Goal: Task Accomplishment & Management: Complete application form

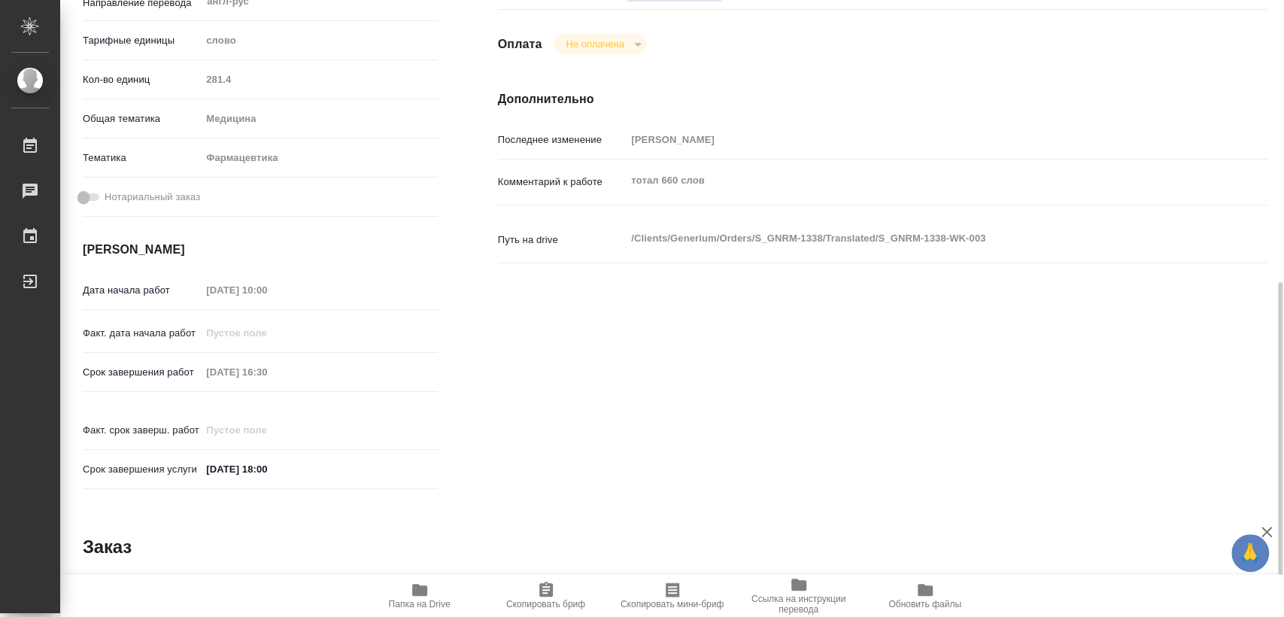
scroll to position [682, 0]
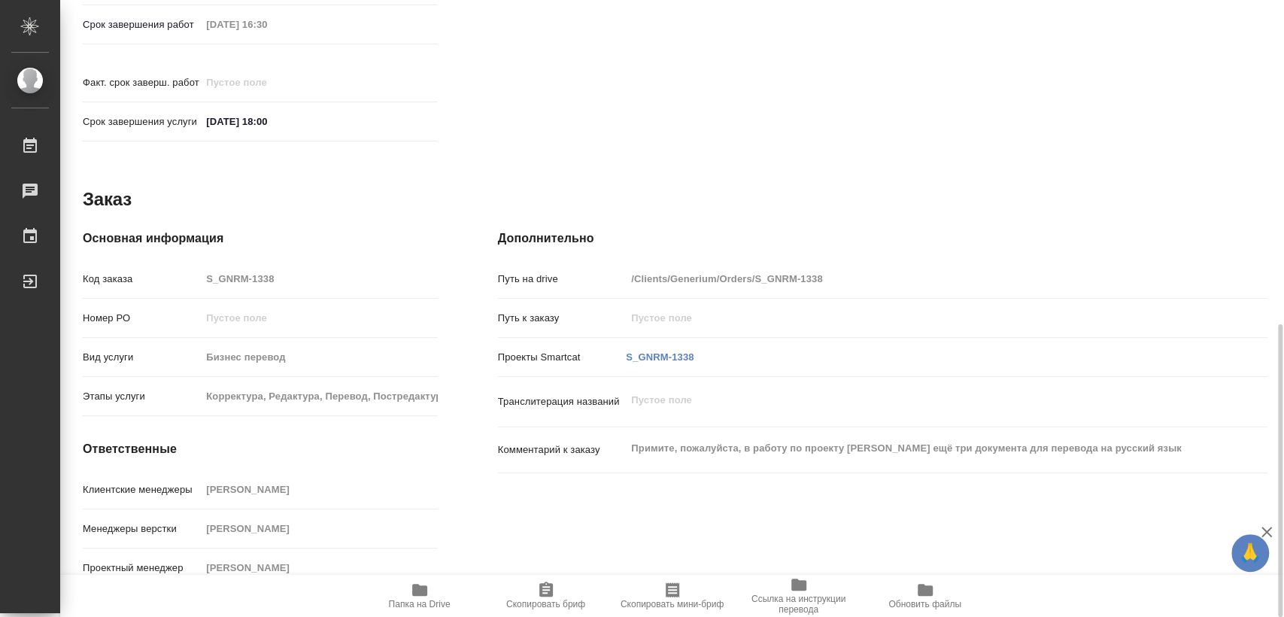
click at [407, 592] on span "Папка на Drive" at bounding box center [420, 595] width 108 height 29
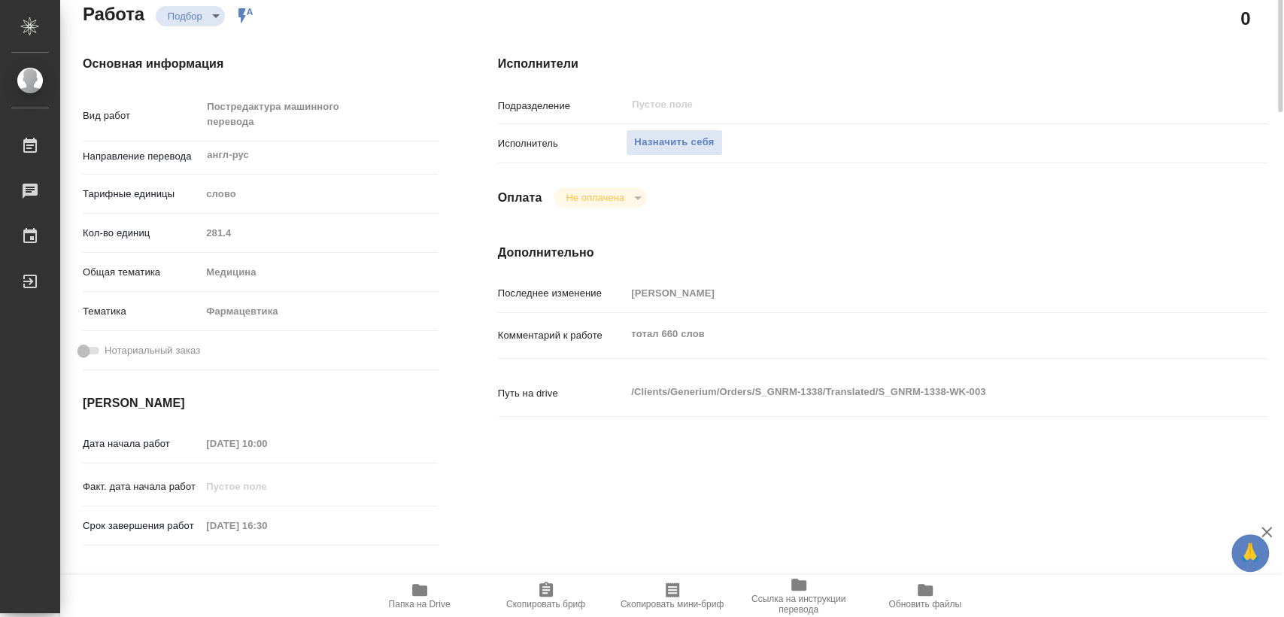
scroll to position [0, 0]
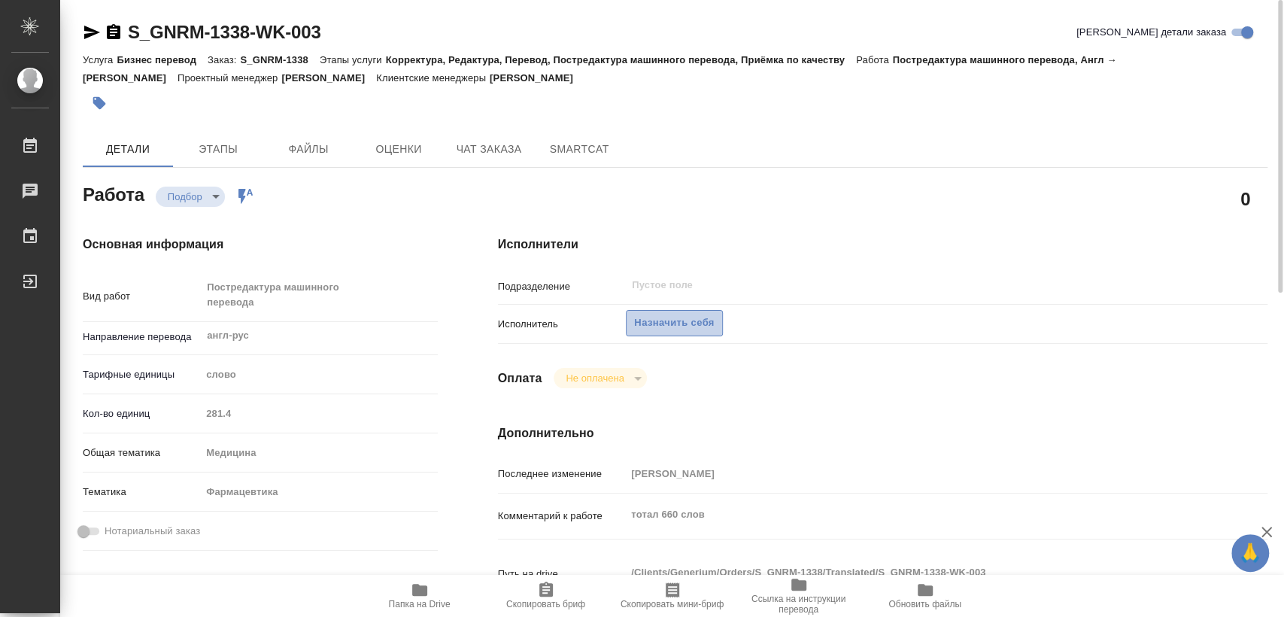
click at [692, 324] on span "Назначить себя" at bounding box center [674, 322] width 80 height 17
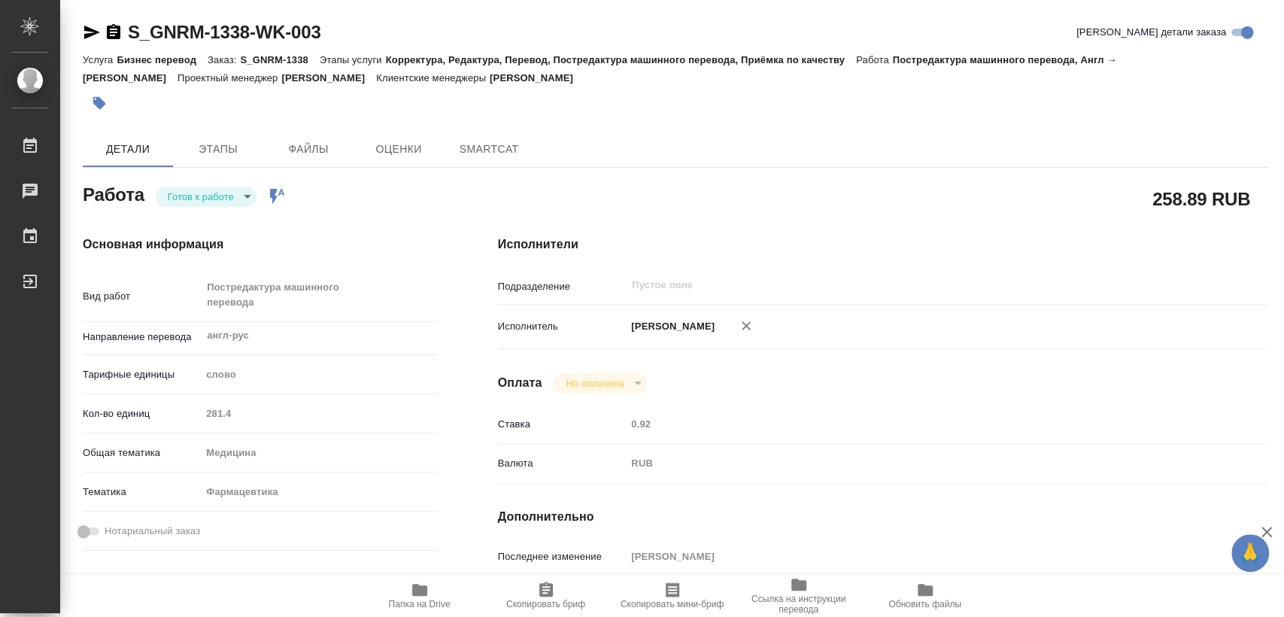
type textarea "x"
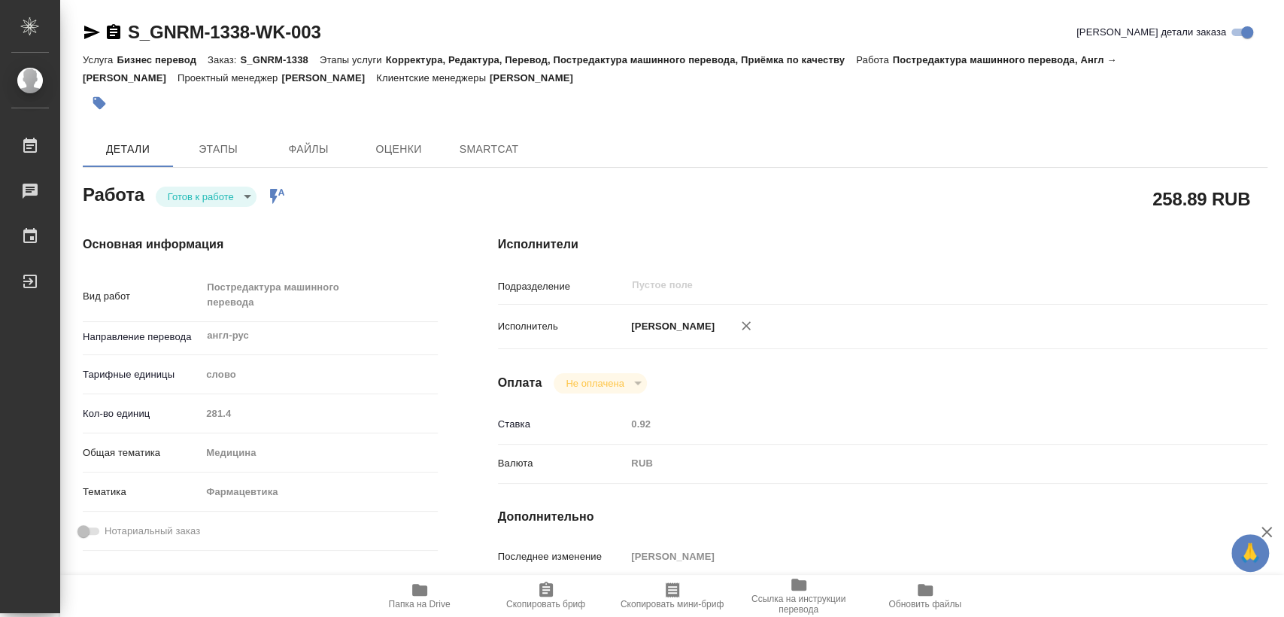
type textarea "x"
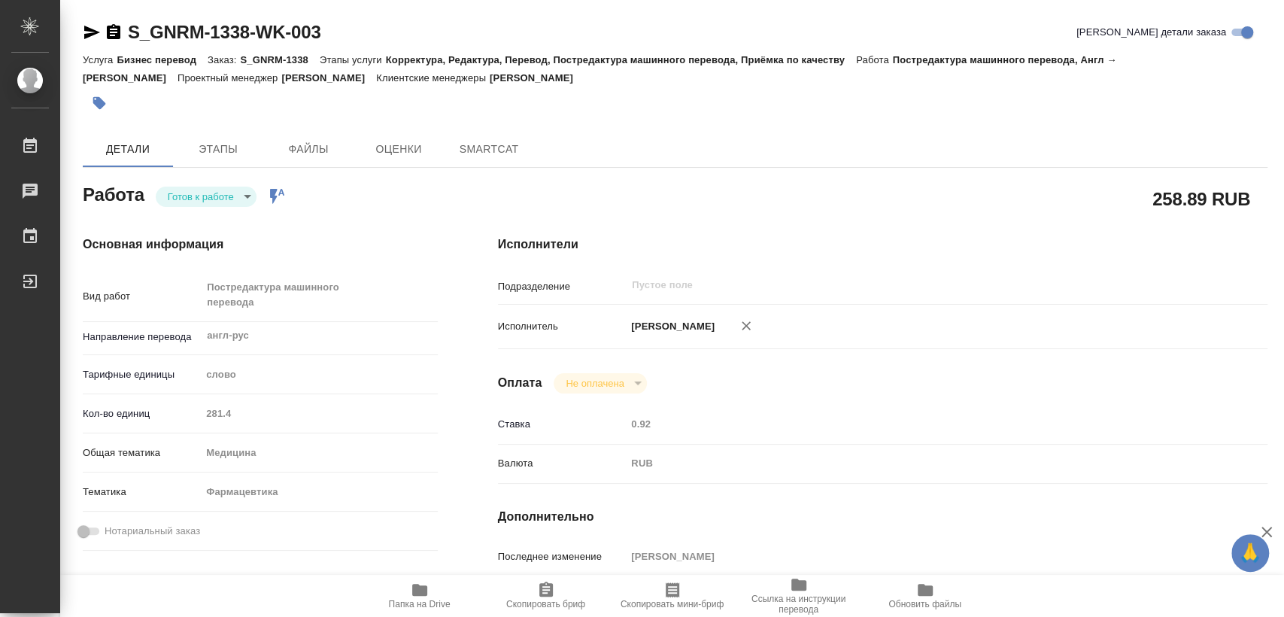
type textarea "x"
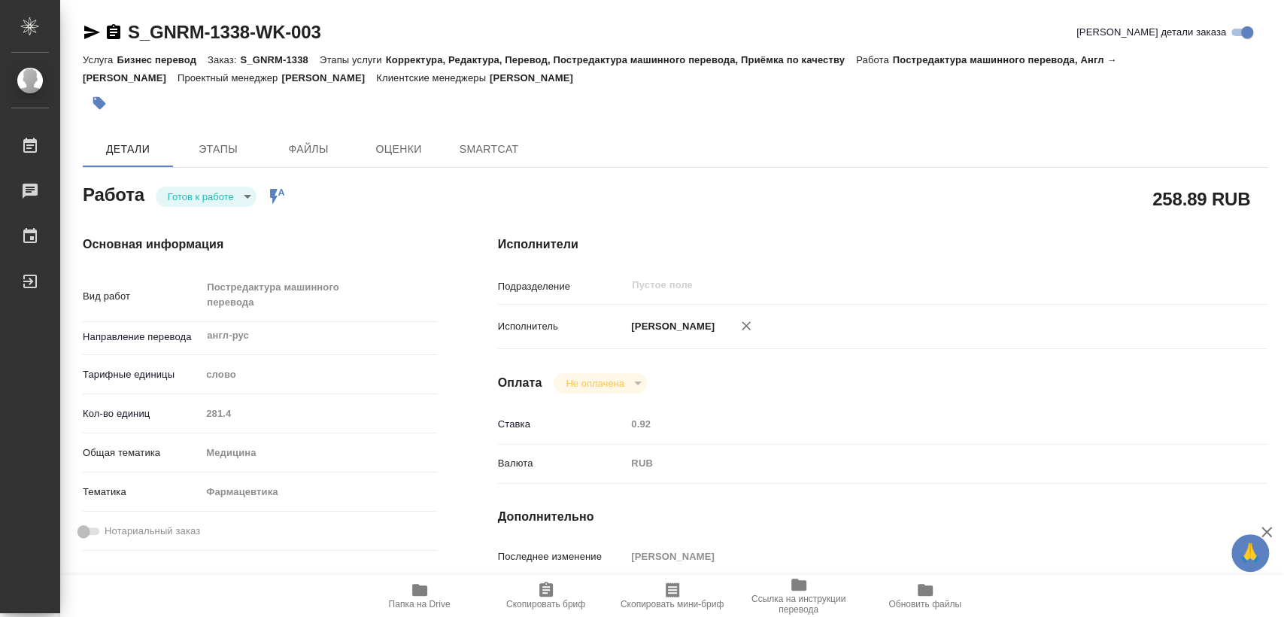
type textarea "x"
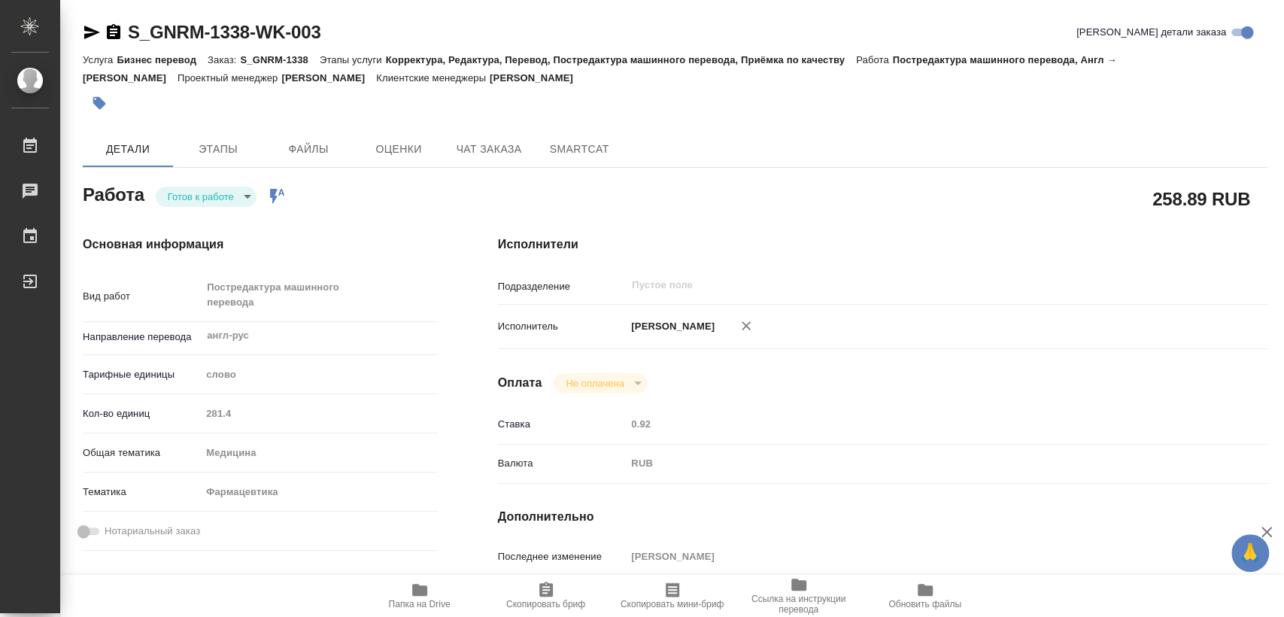
type textarea "x"
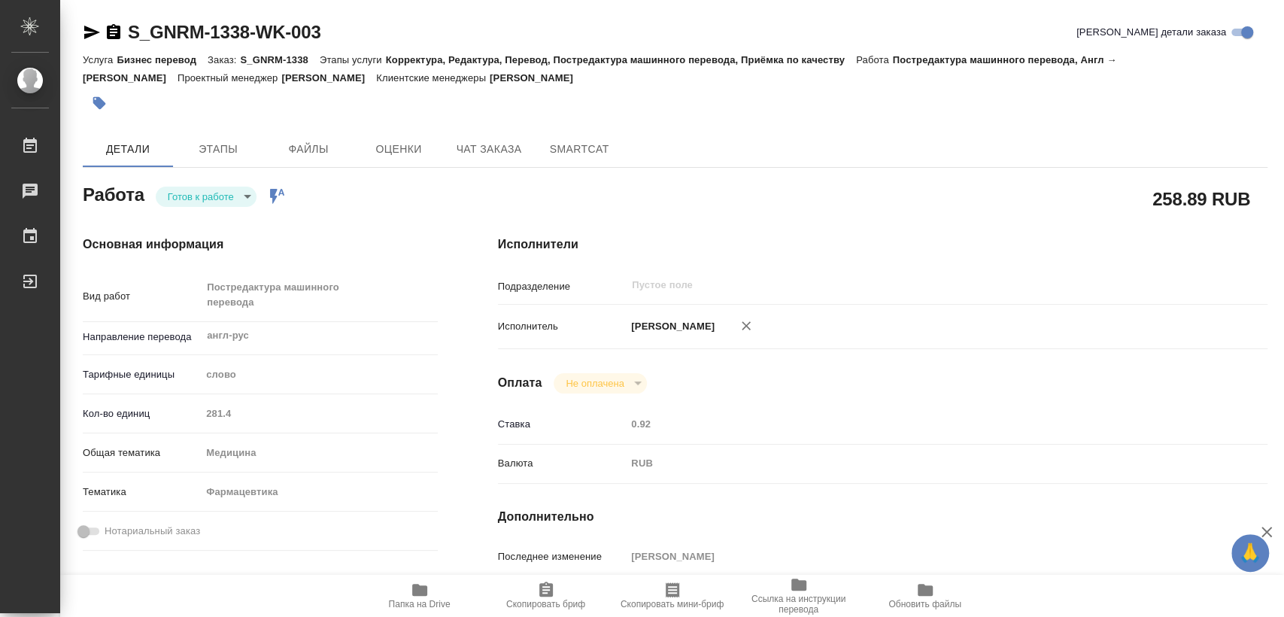
type textarea "x"
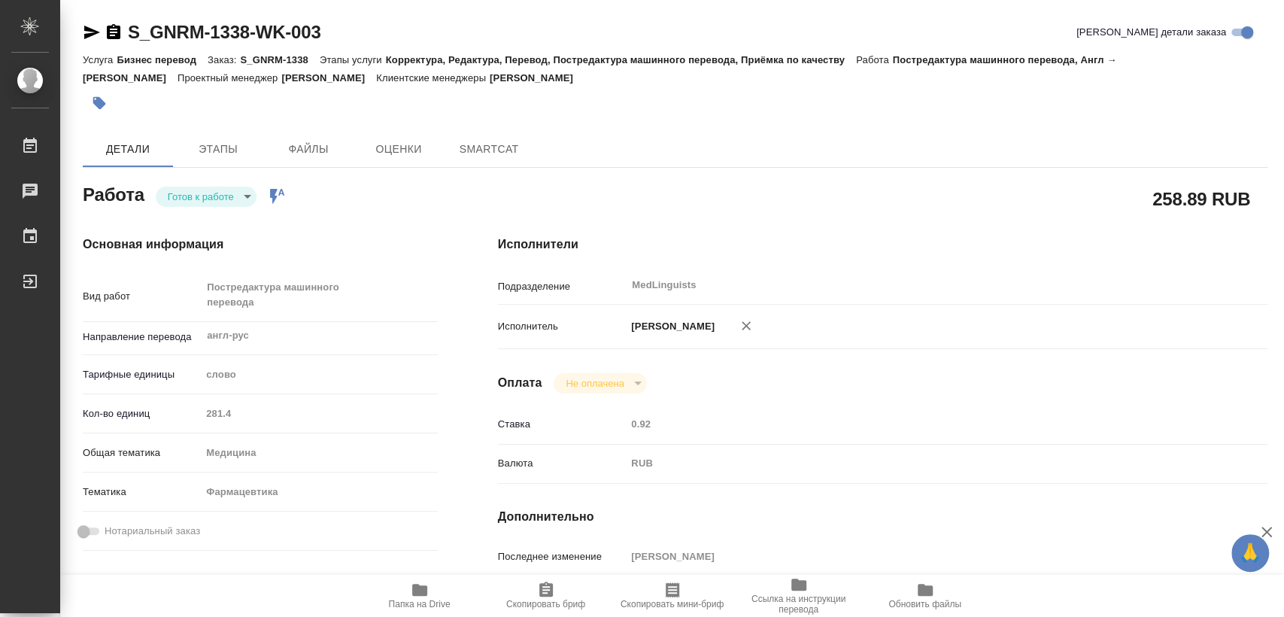
type textarea "x"
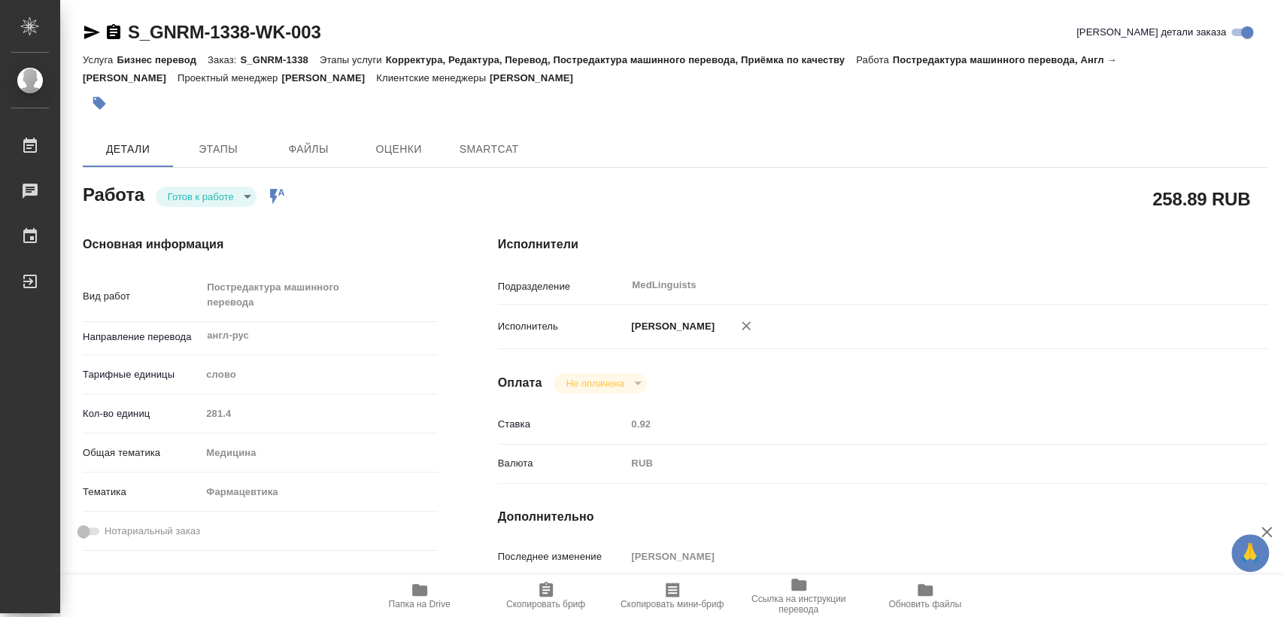
type textarea "x"
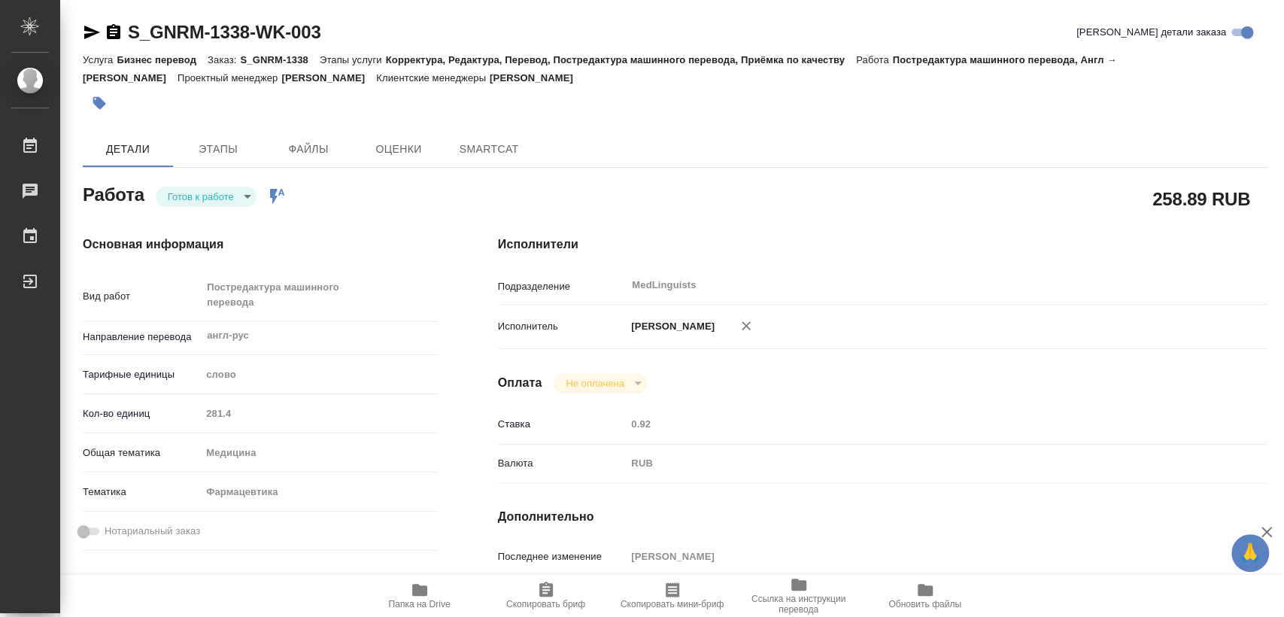
type textarea "x"
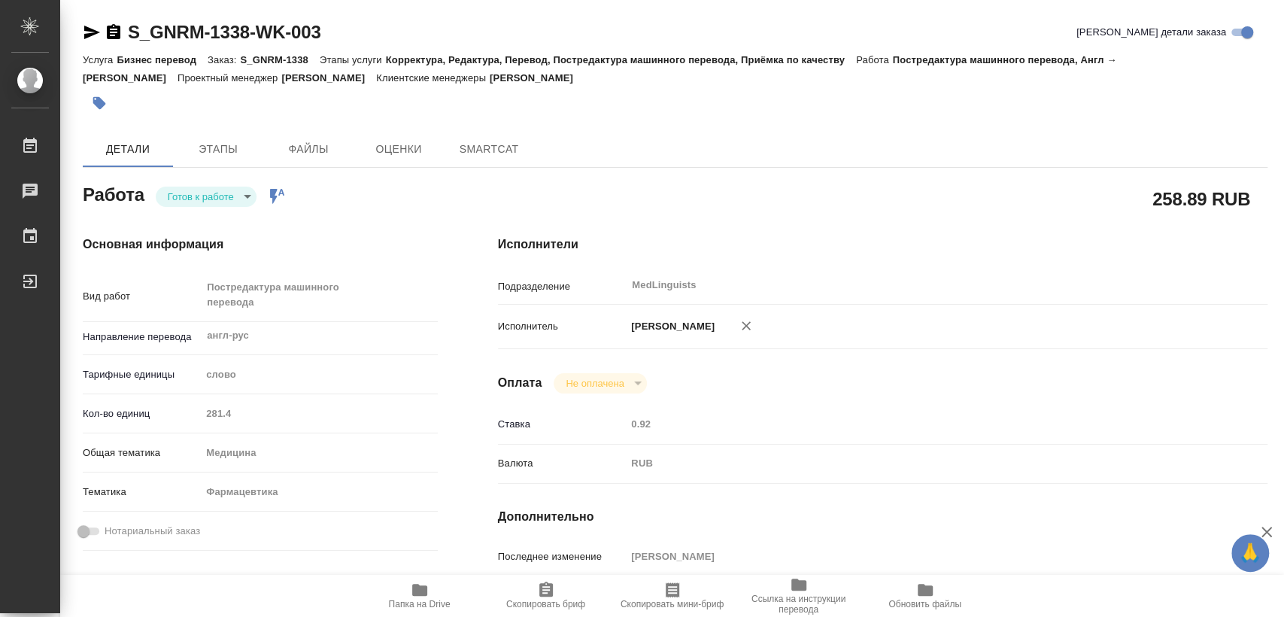
type textarea "x"
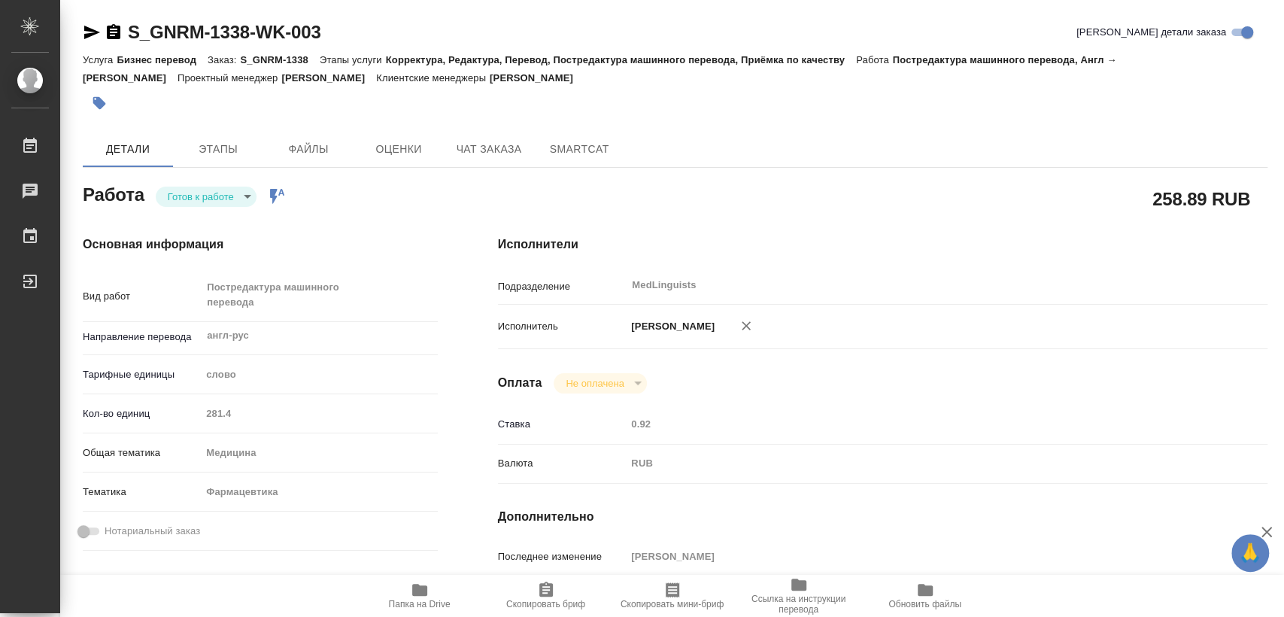
type textarea "x"
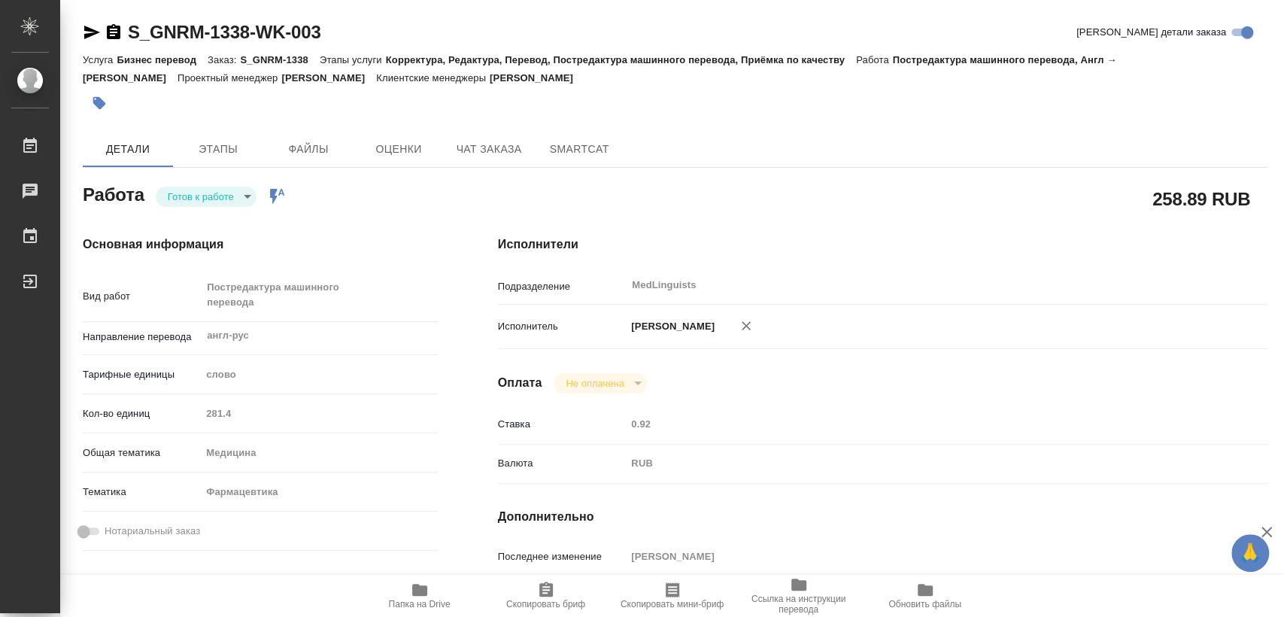
type textarea "x"
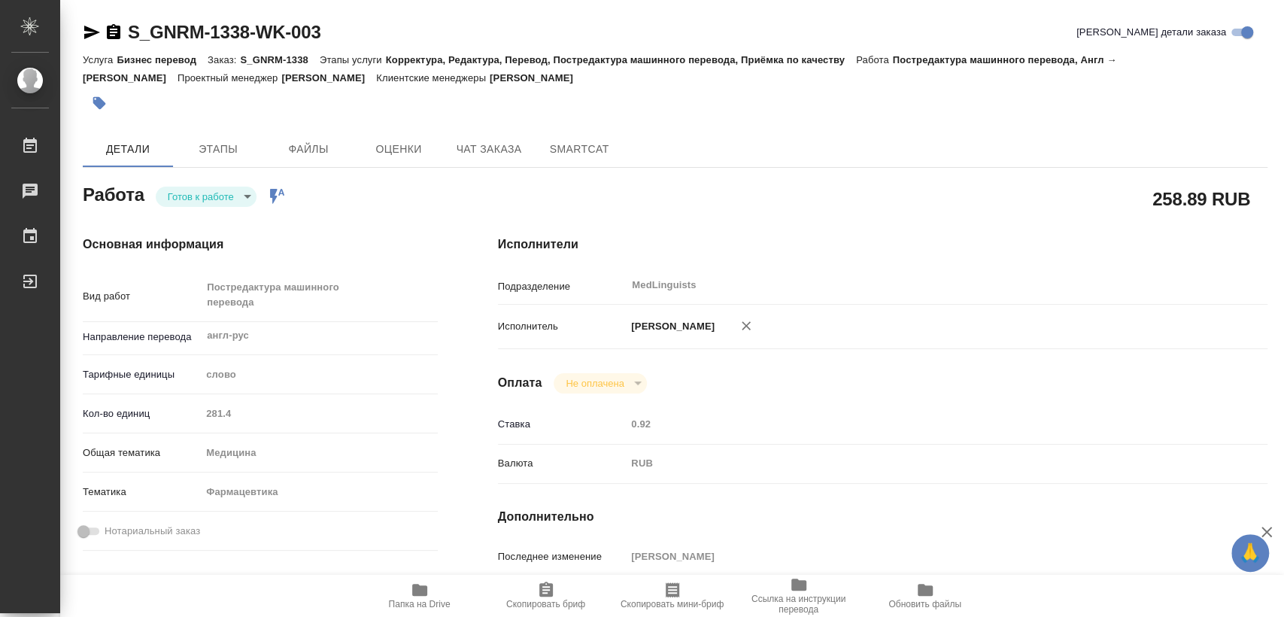
type textarea "x"
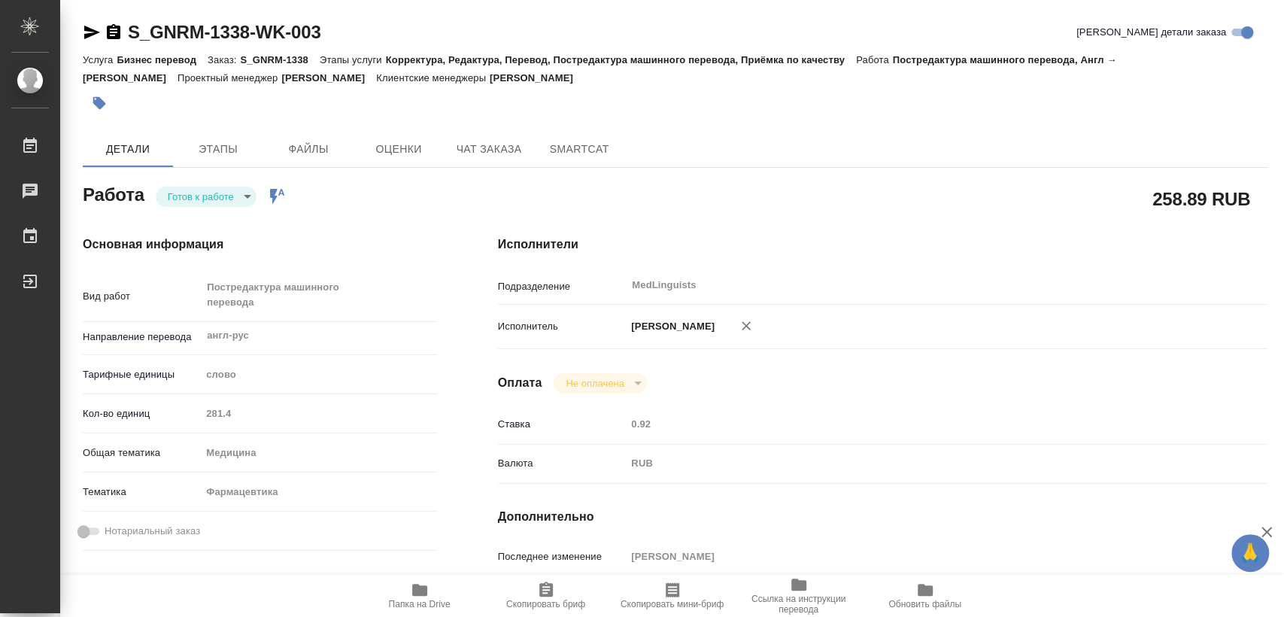
click at [219, 200] on body "🙏 .cls-1 fill:#fff; AWATERA Matveeva Elena Работы 0 Чаты График Выйти S_GNRM-13…" at bounding box center [642, 308] width 1284 height 617
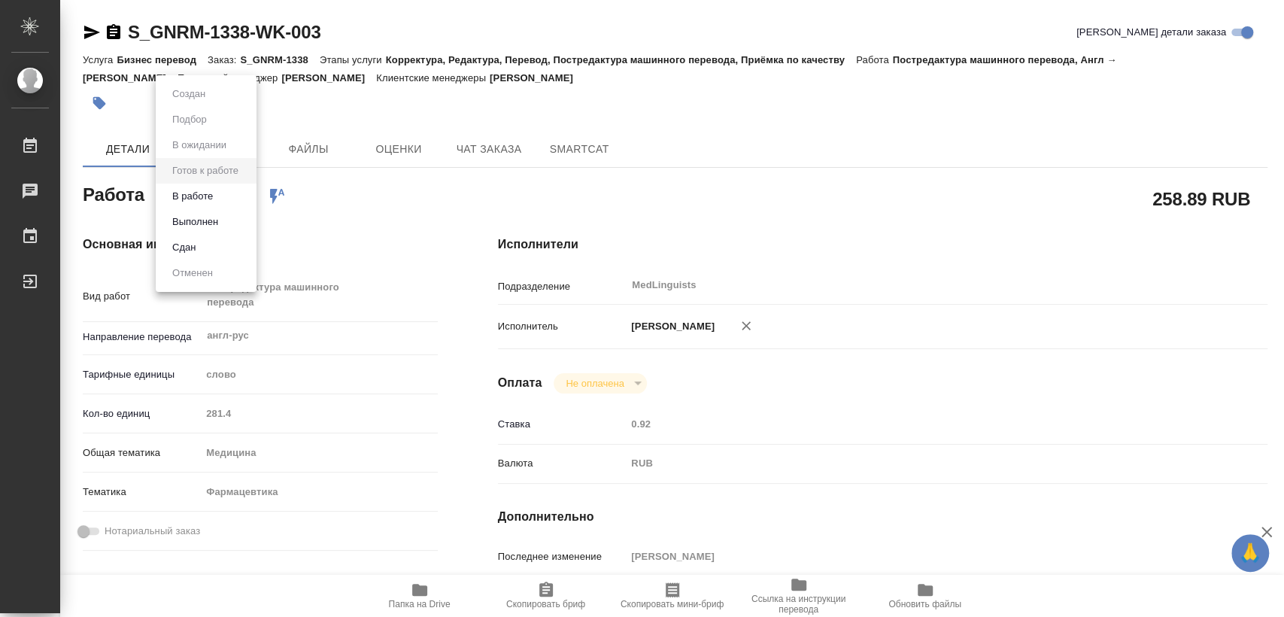
click at [217, 197] on li "В работе" at bounding box center [206, 197] width 101 height 26
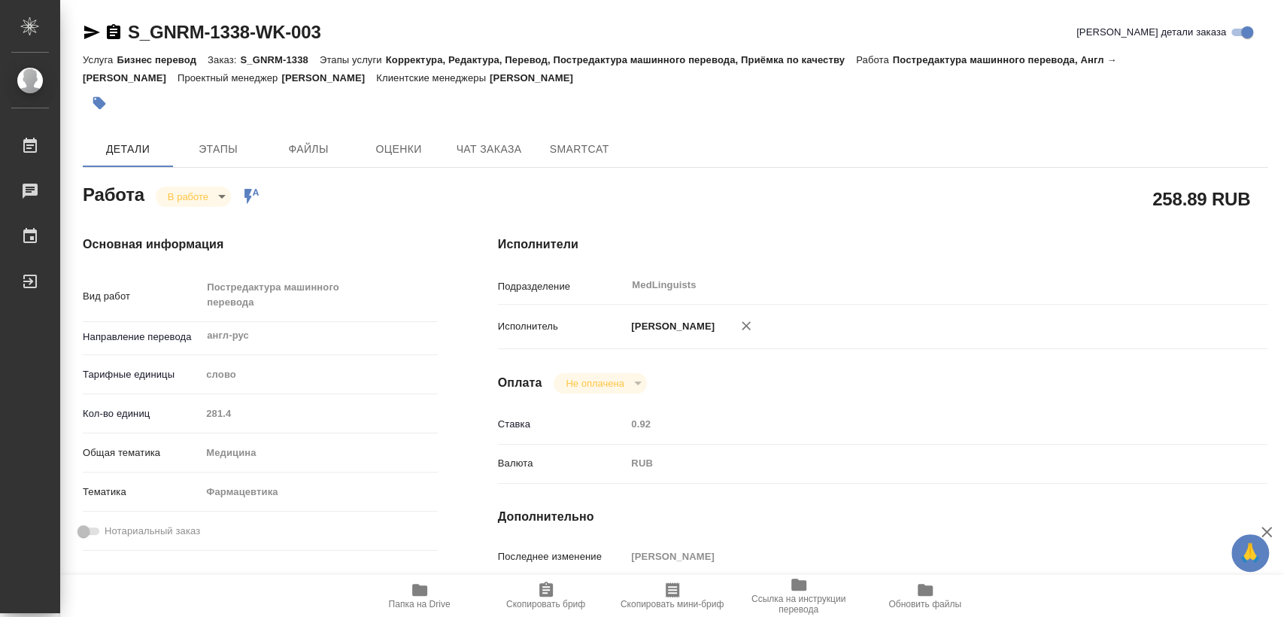
type textarea "x"
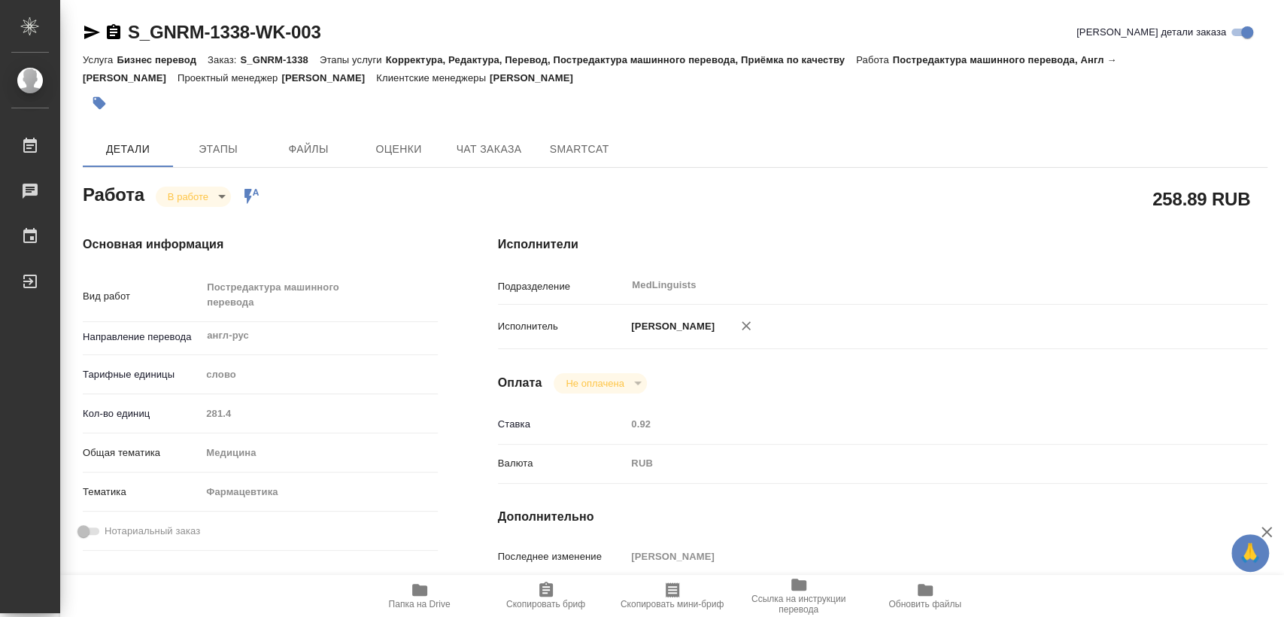
type textarea "x"
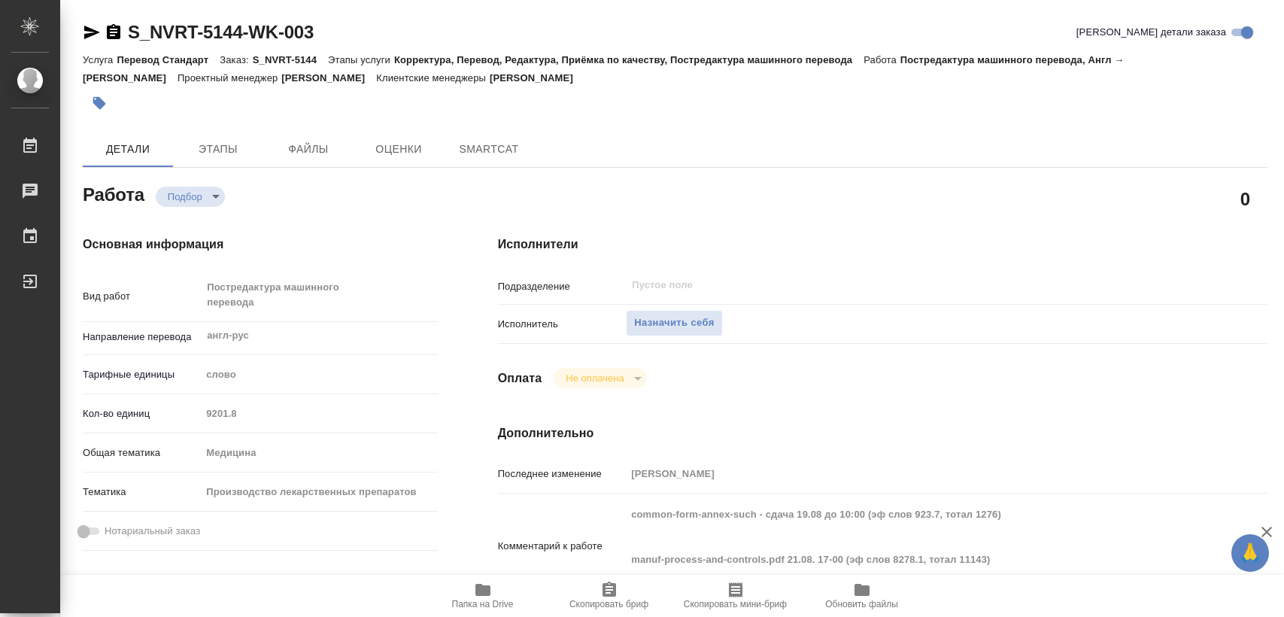
type textarea "x"
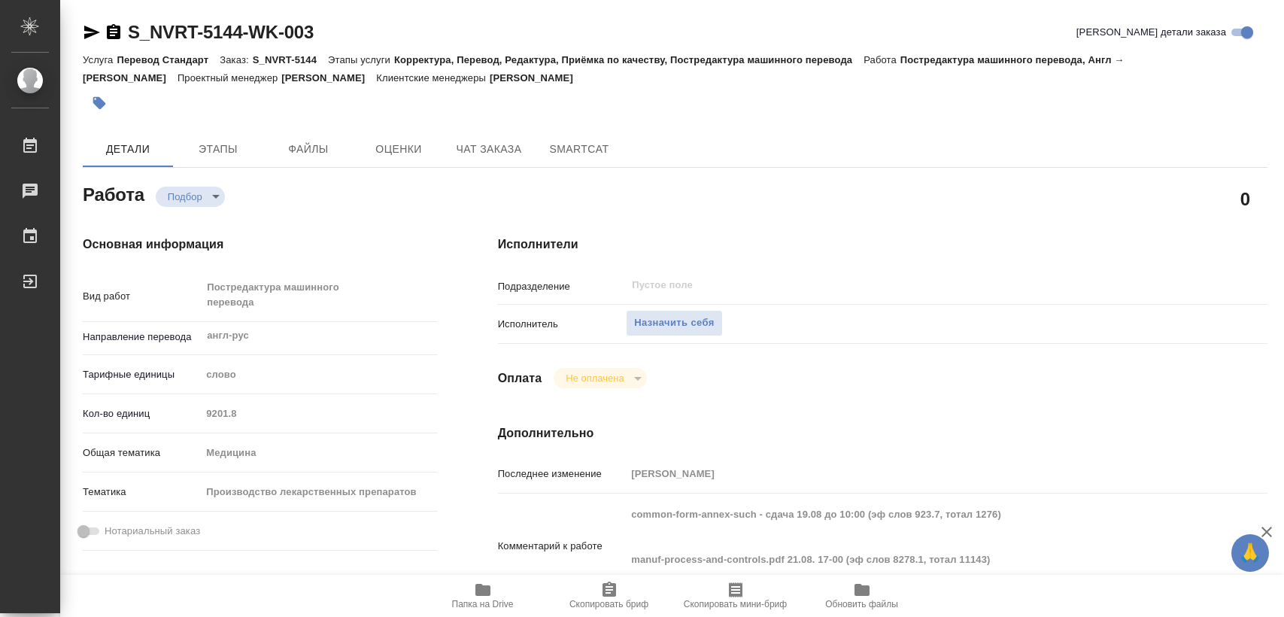
type textarea "x"
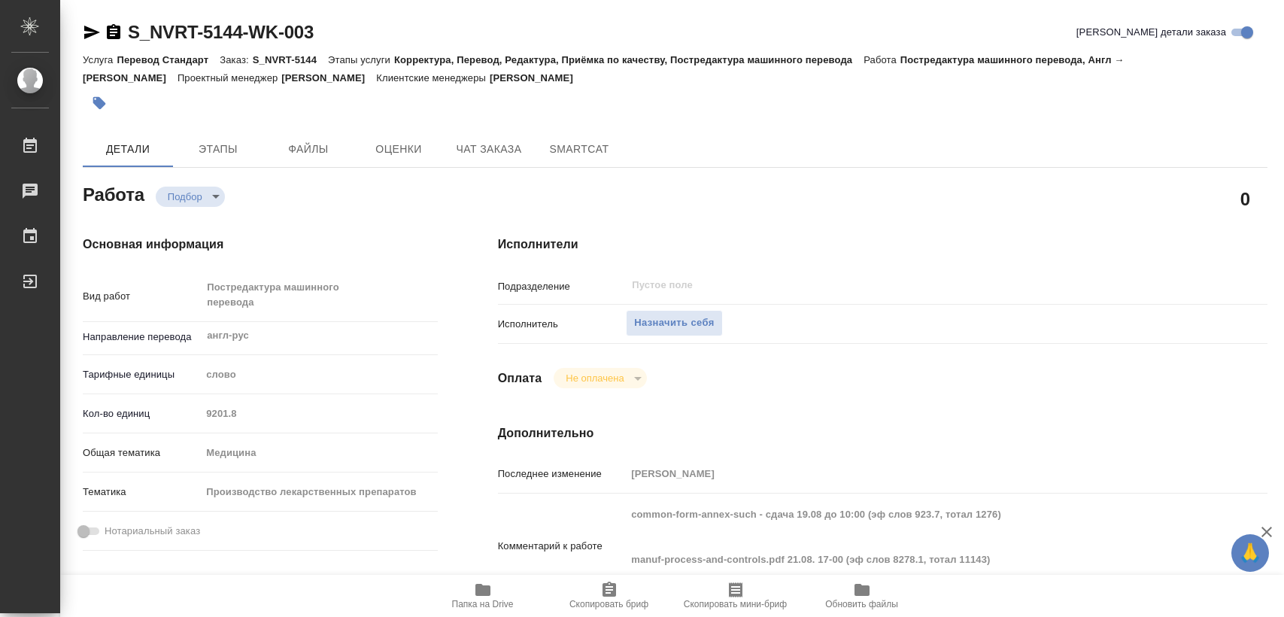
type textarea "x"
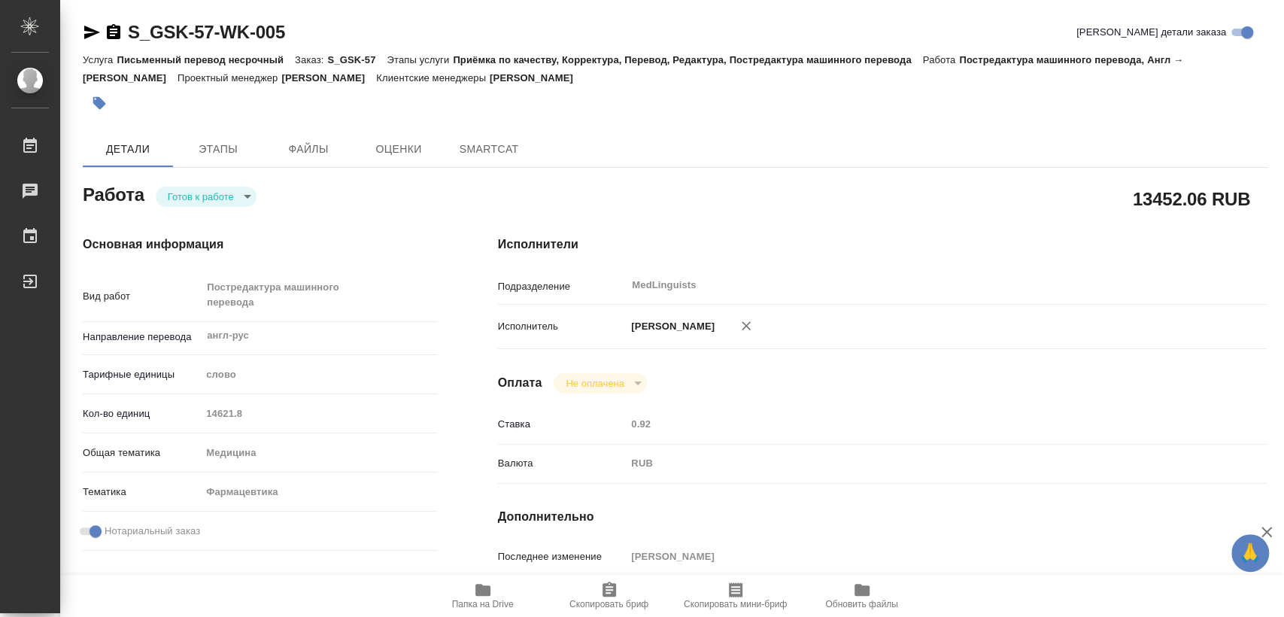
type textarea "x"
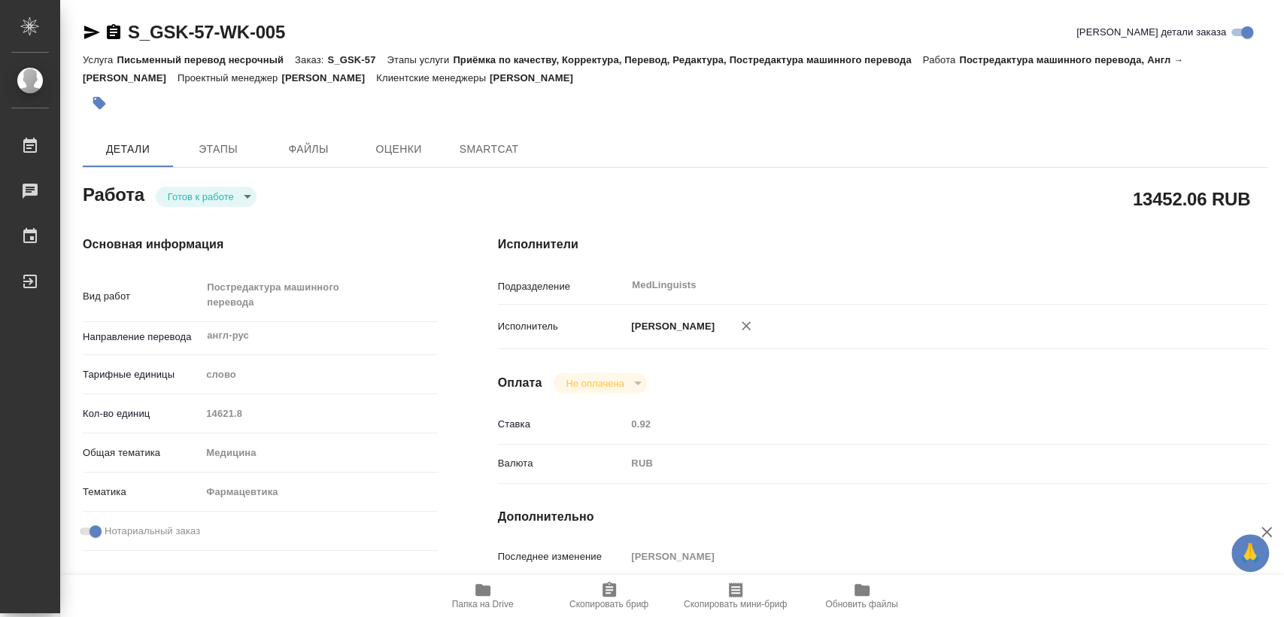
type textarea "x"
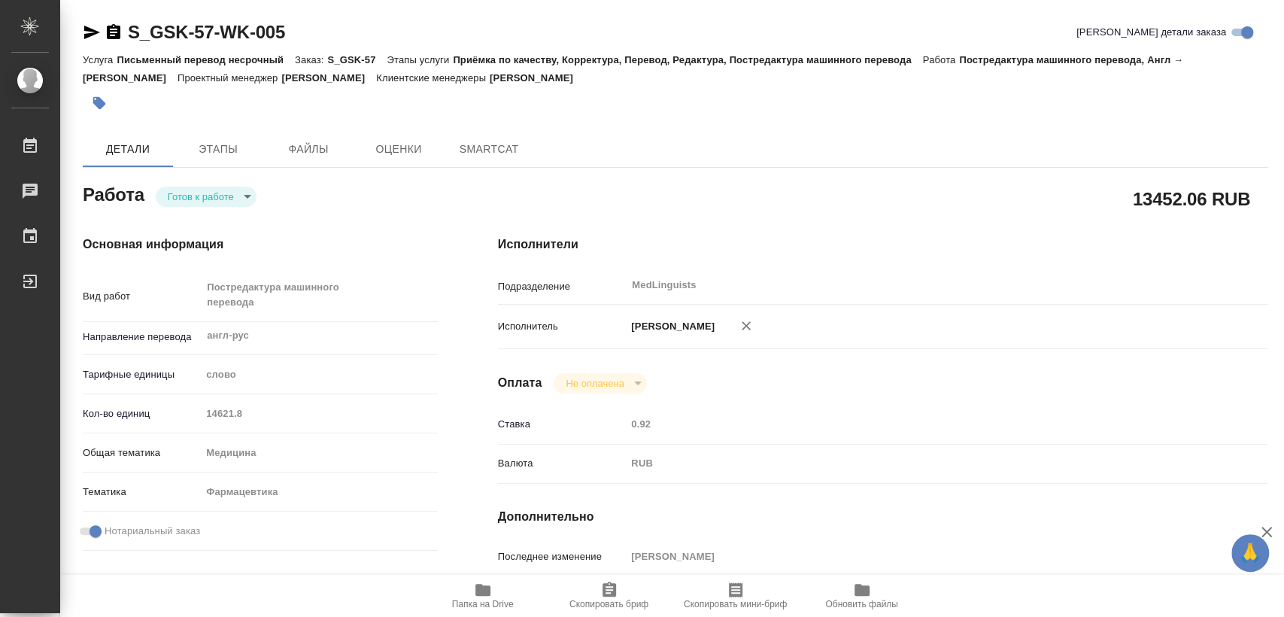
type textarea "x"
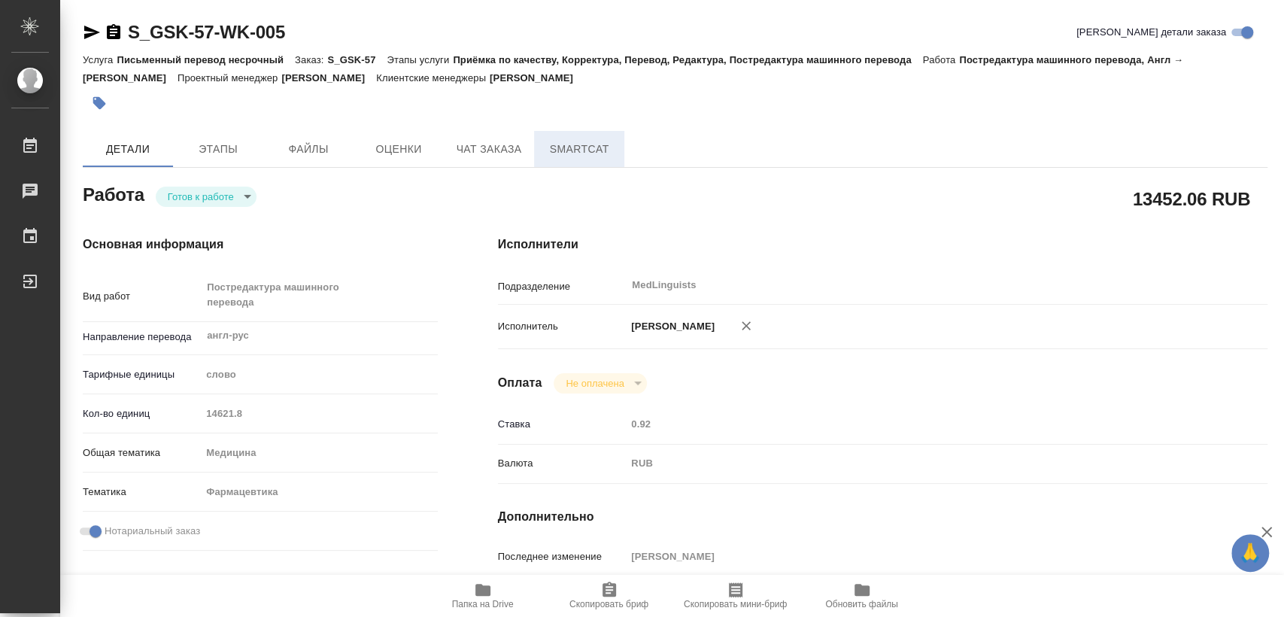
type textarea "x"
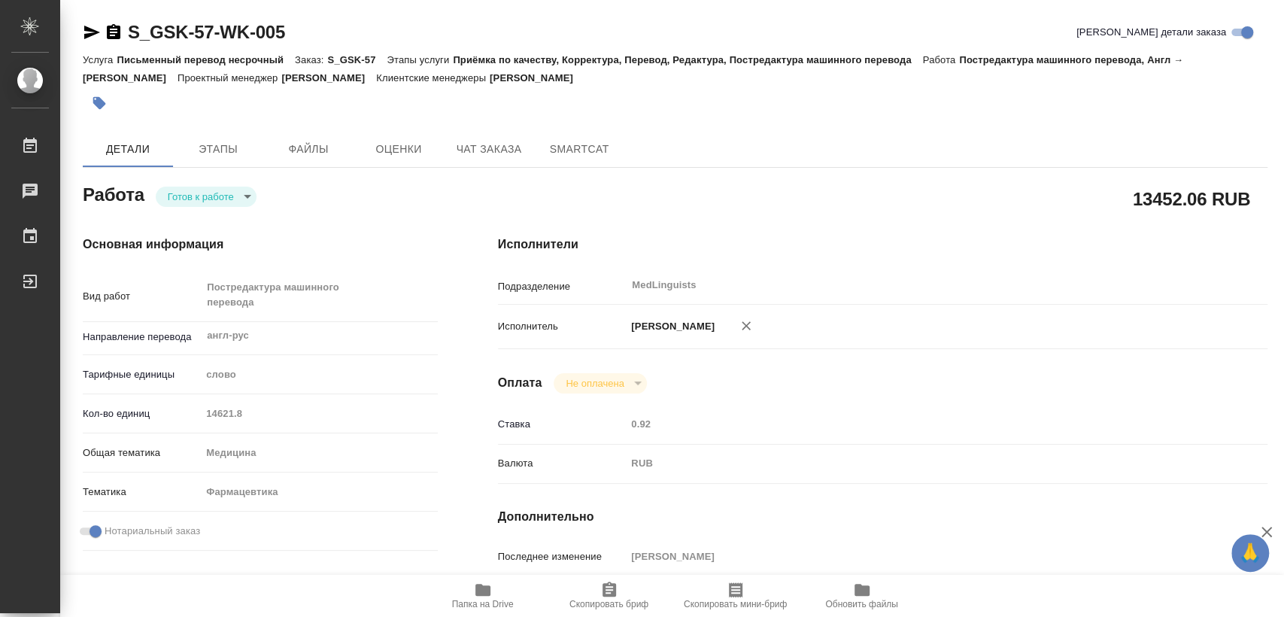
type textarea "x"
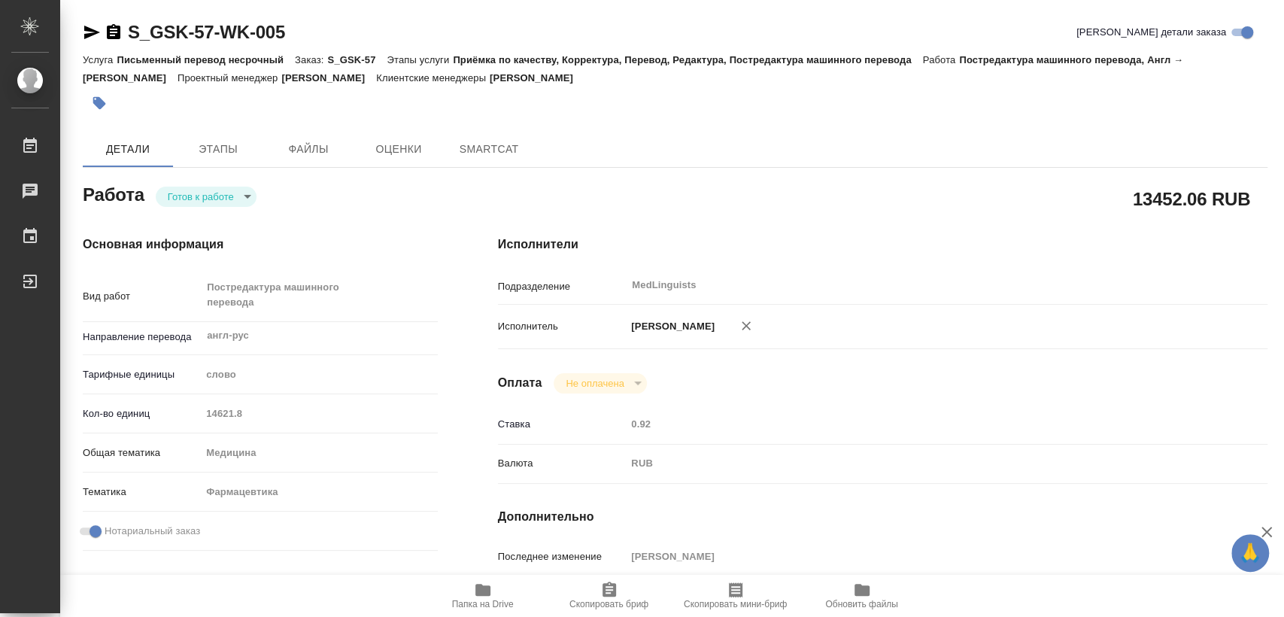
type textarea "x"
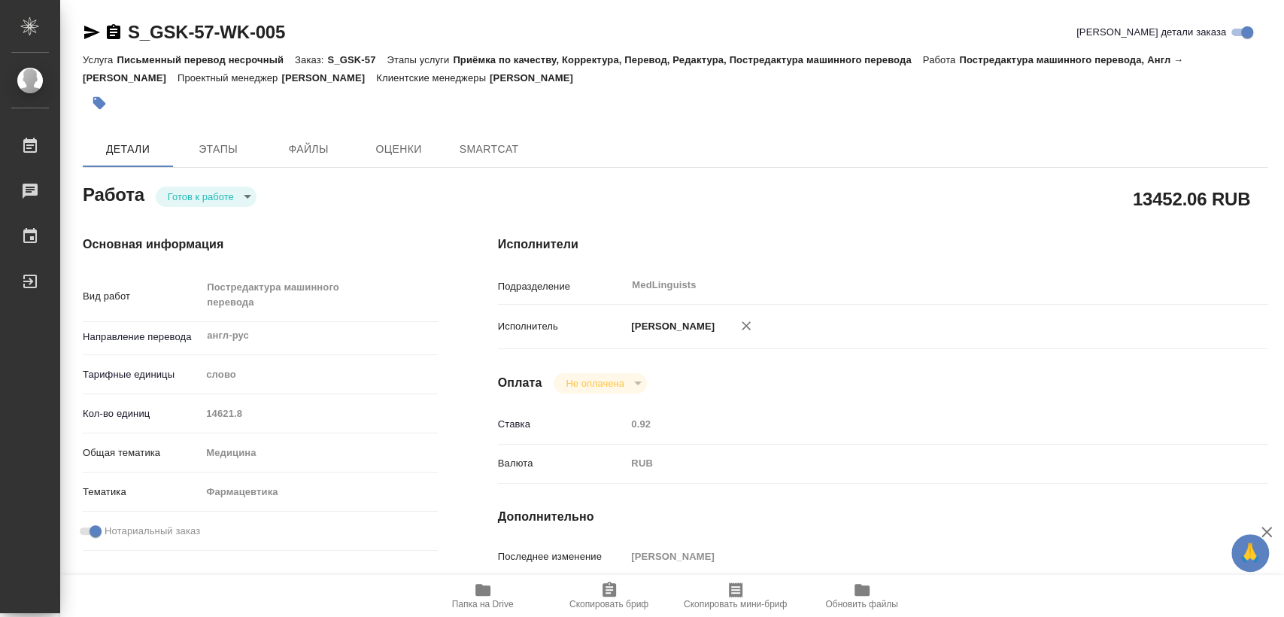
type textarea "x"
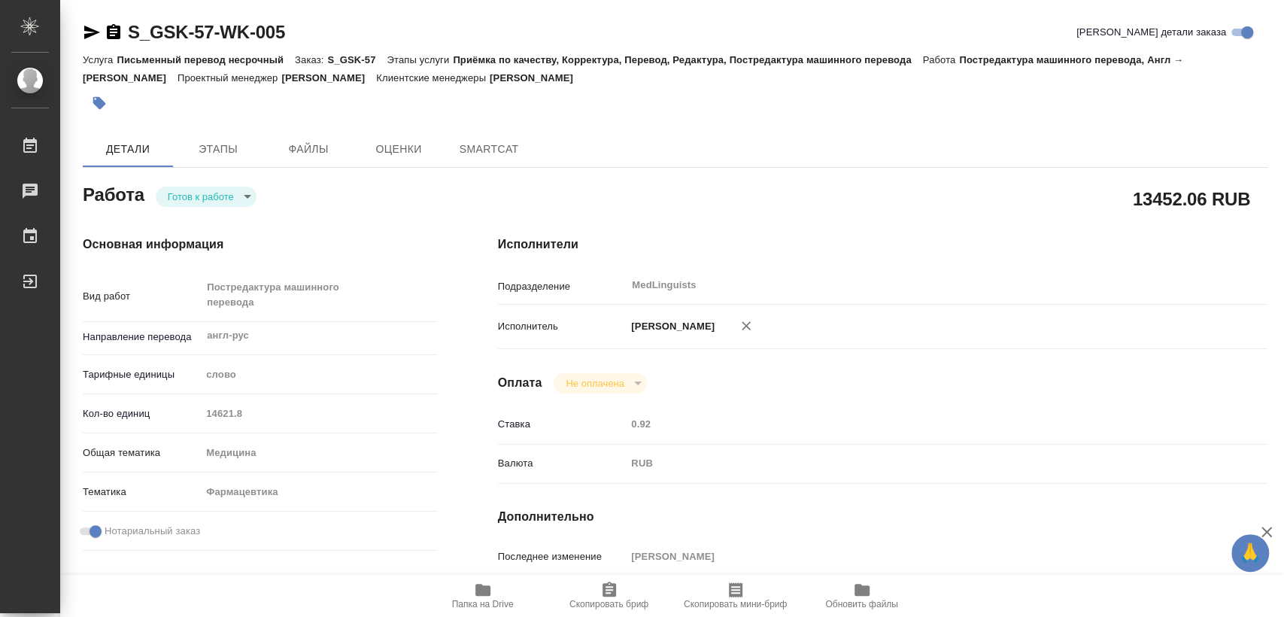
type textarea "x"
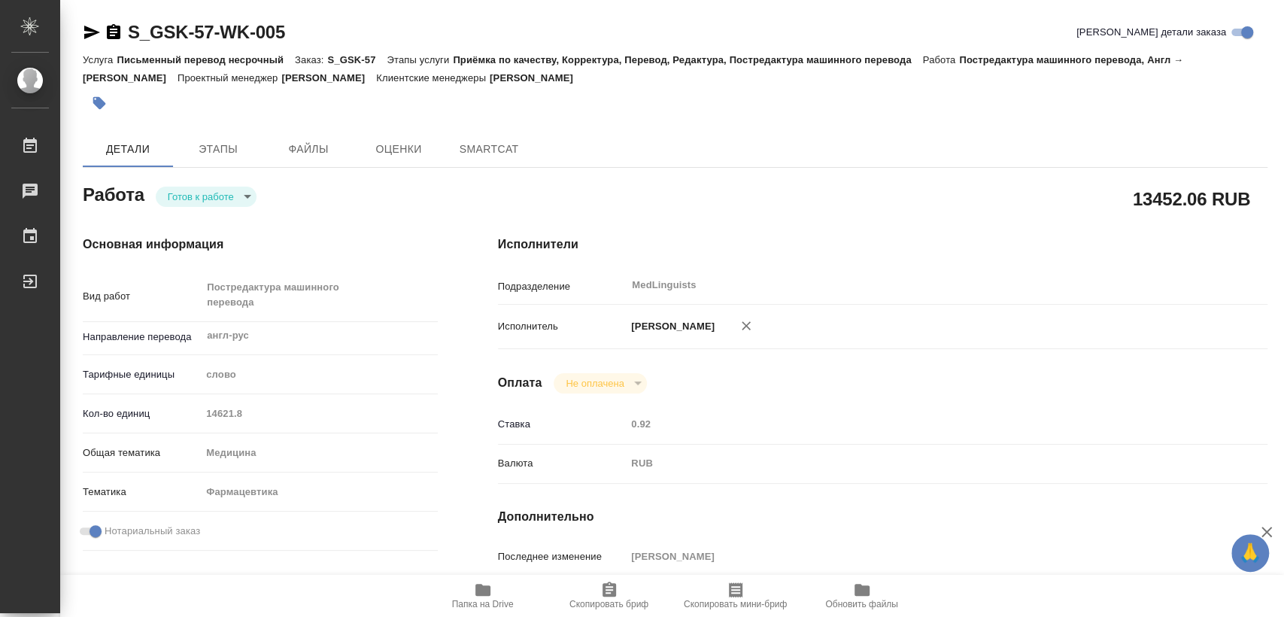
type textarea "x"
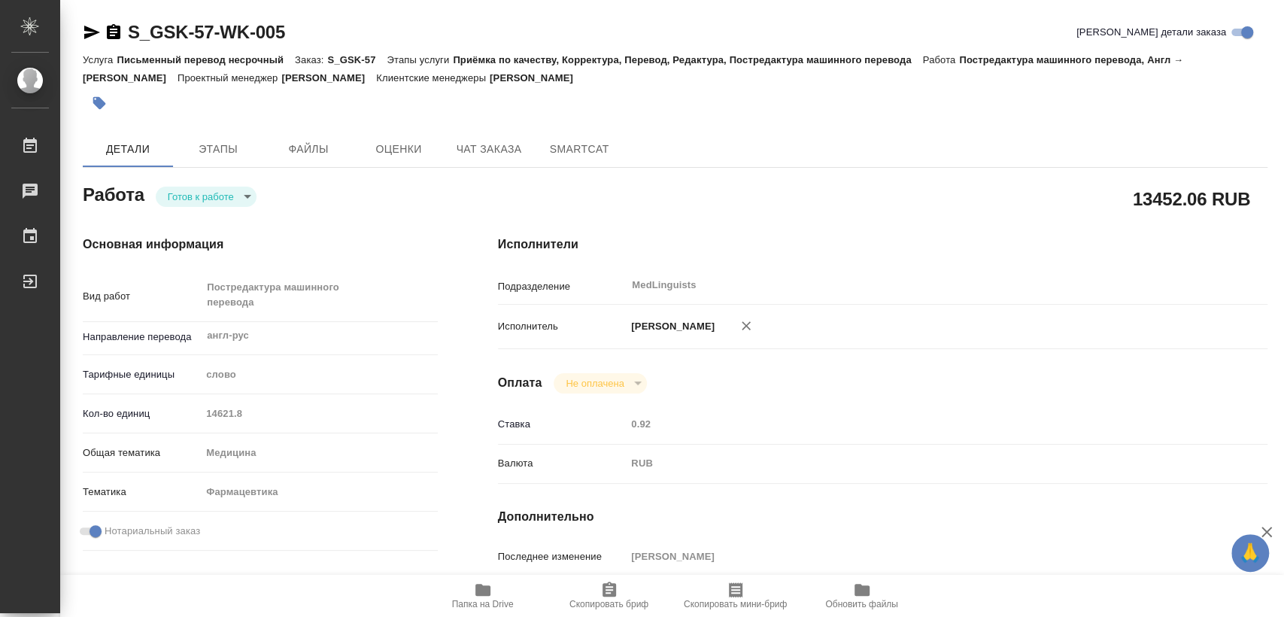
type textarea "x"
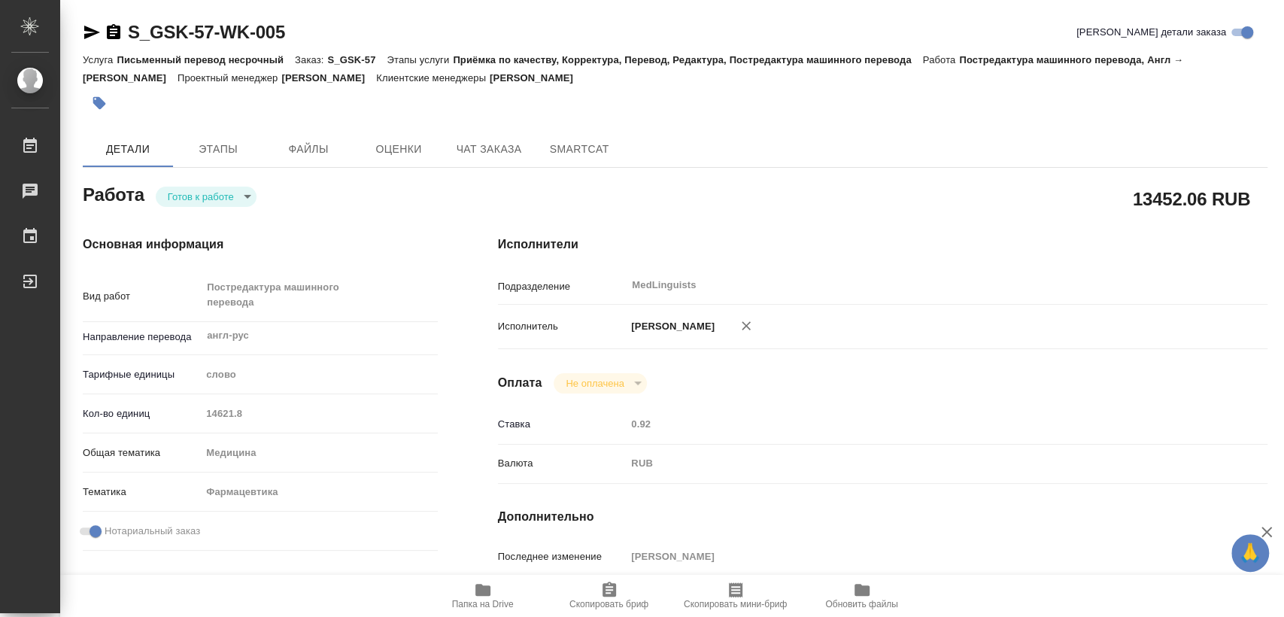
type textarea "x"
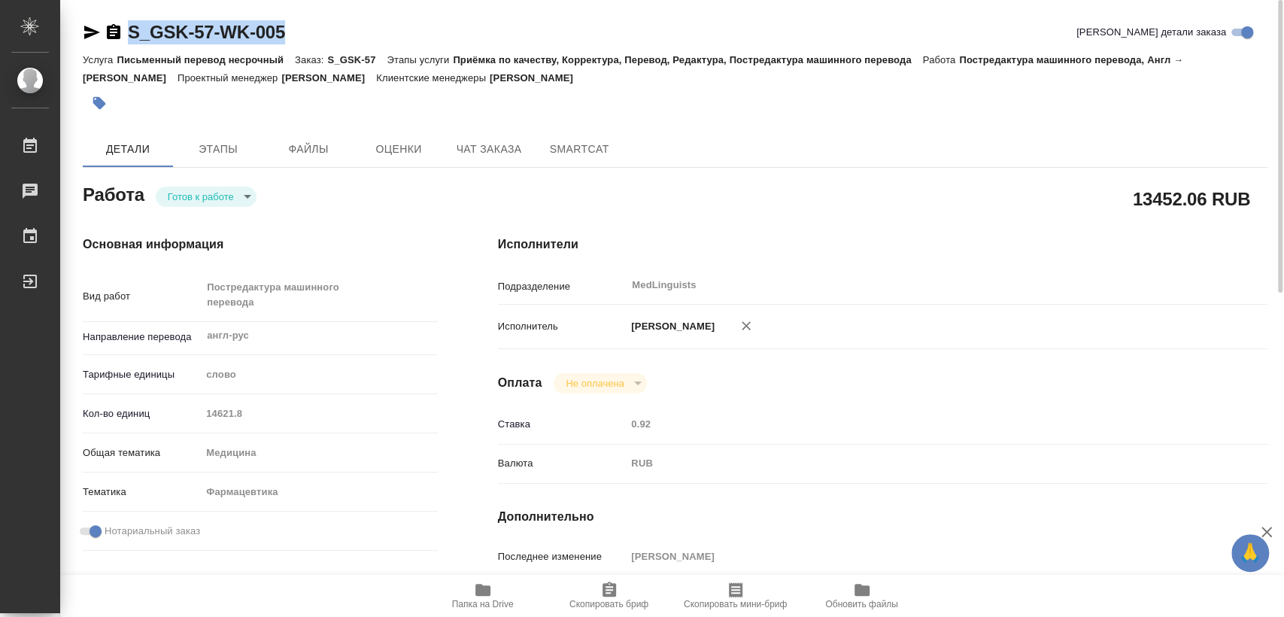
drag, startPoint x: 322, startPoint y: 32, endPoint x: 129, endPoint y: 34, distance: 192.6
click at [129, 34] on div "S_GSK-57-WK-005 Кратко детали заказа" at bounding box center [675, 32] width 1185 height 24
copy link "S_GSK-57-WK-005"
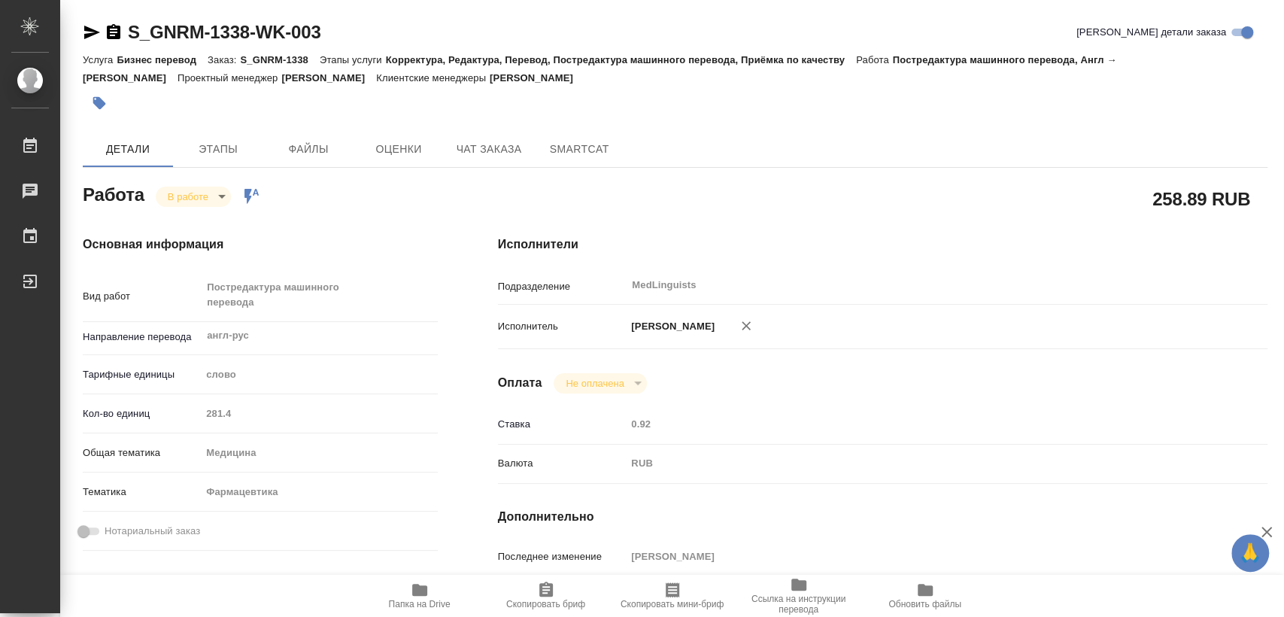
type textarea "x"
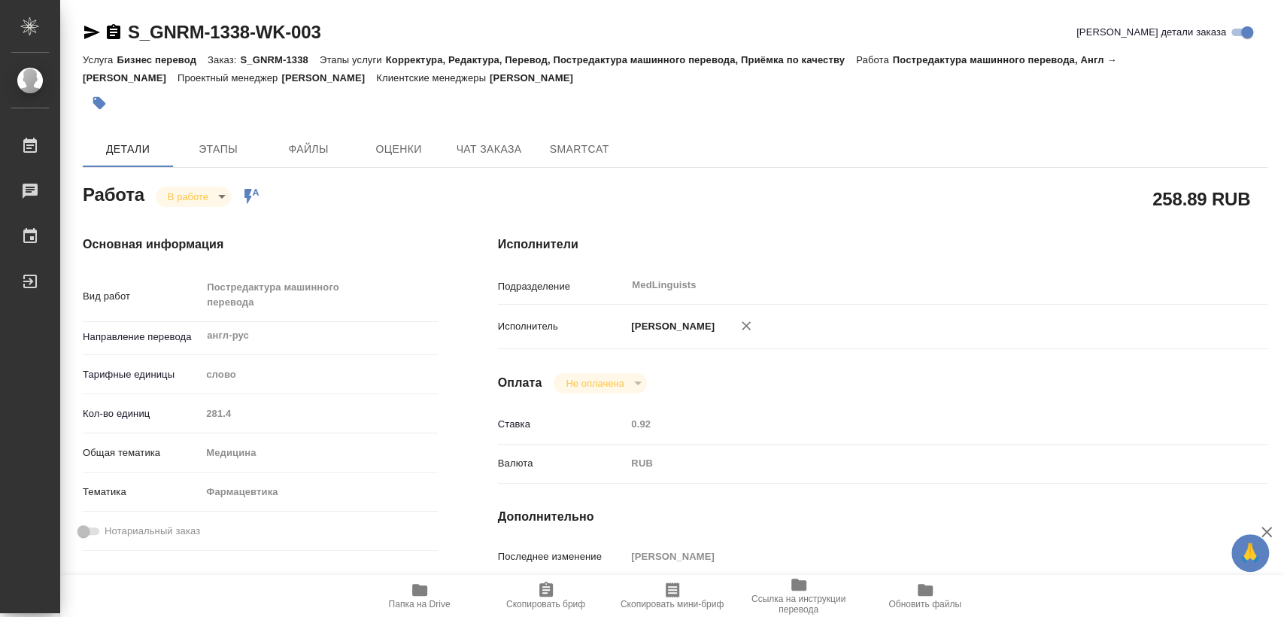
type textarea "x"
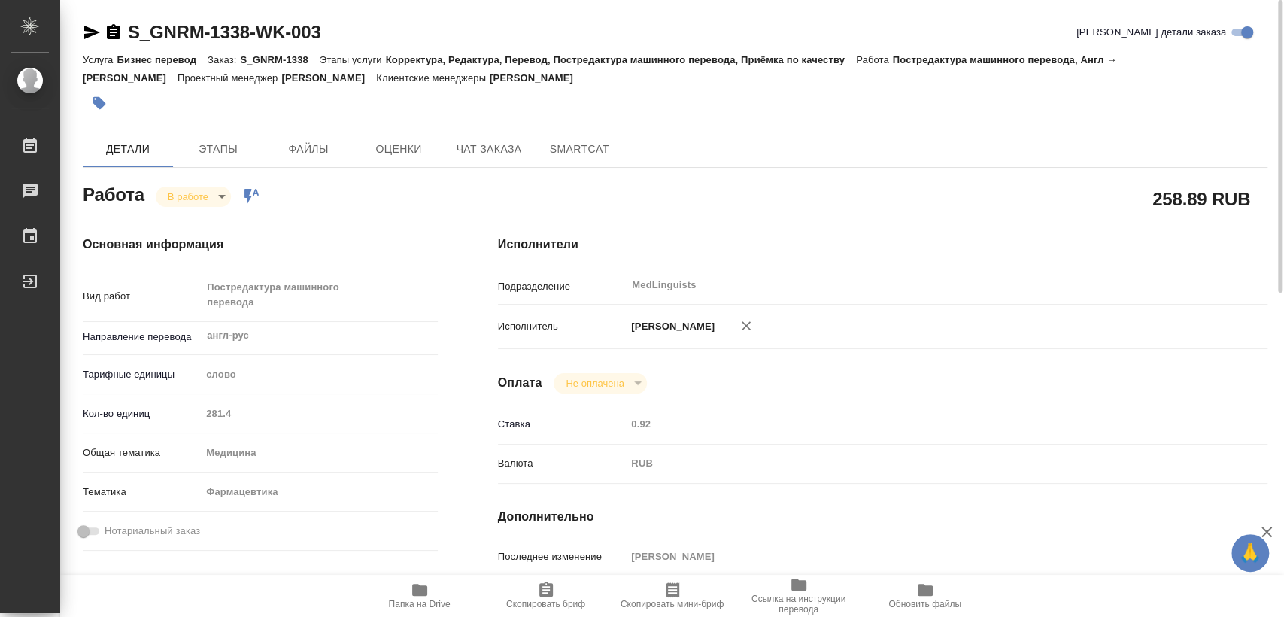
click at [426, 609] on span "Папка на Drive" at bounding box center [420, 604] width 62 height 11
click at [425, 603] on span "Папка на Drive" at bounding box center [420, 604] width 62 height 11
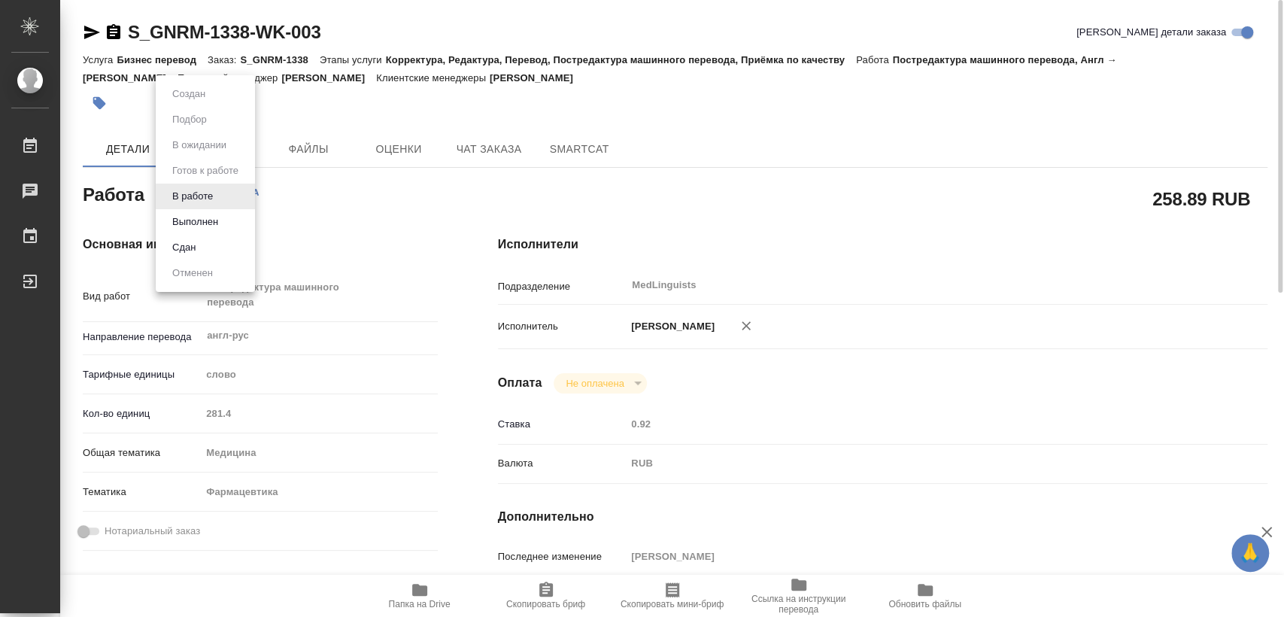
click at [205, 199] on body "🙏 .cls-1 fill:#fff; AWATERA Matveeva Elena Работы 0 Чаты График Выйти S_GNRM-13…" at bounding box center [642, 308] width 1284 height 617
click at [199, 220] on button "Выполнен" at bounding box center [195, 222] width 55 height 17
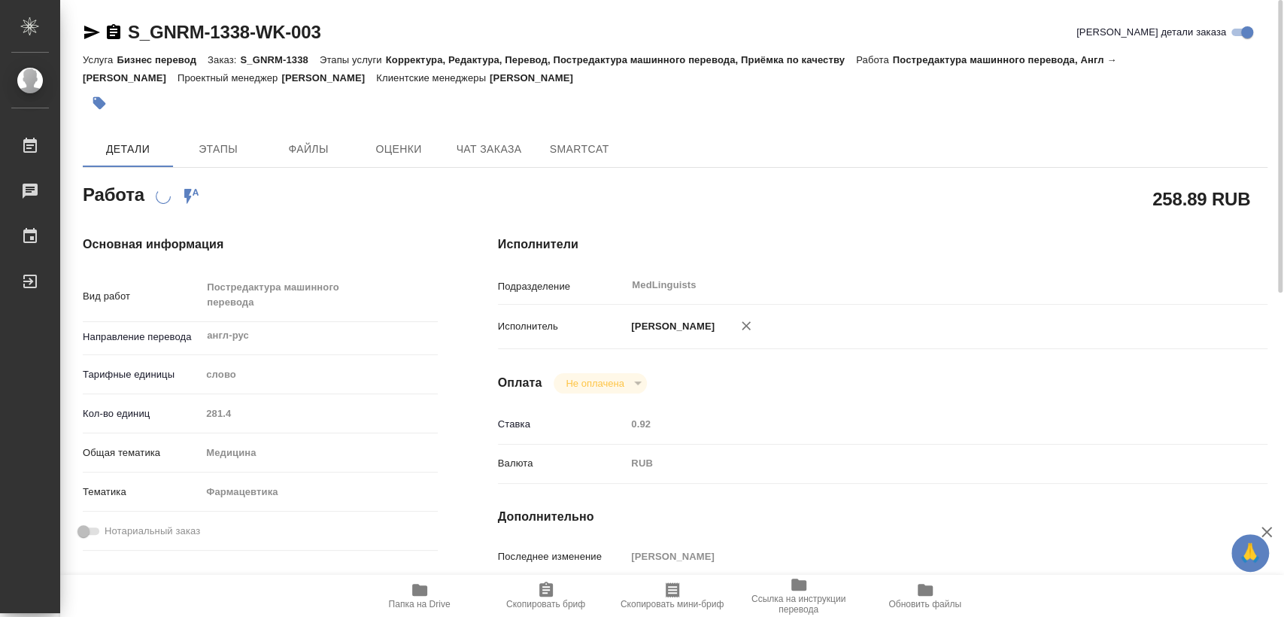
click at [111, 30] on icon "button" at bounding box center [114, 31] width 14 height 15
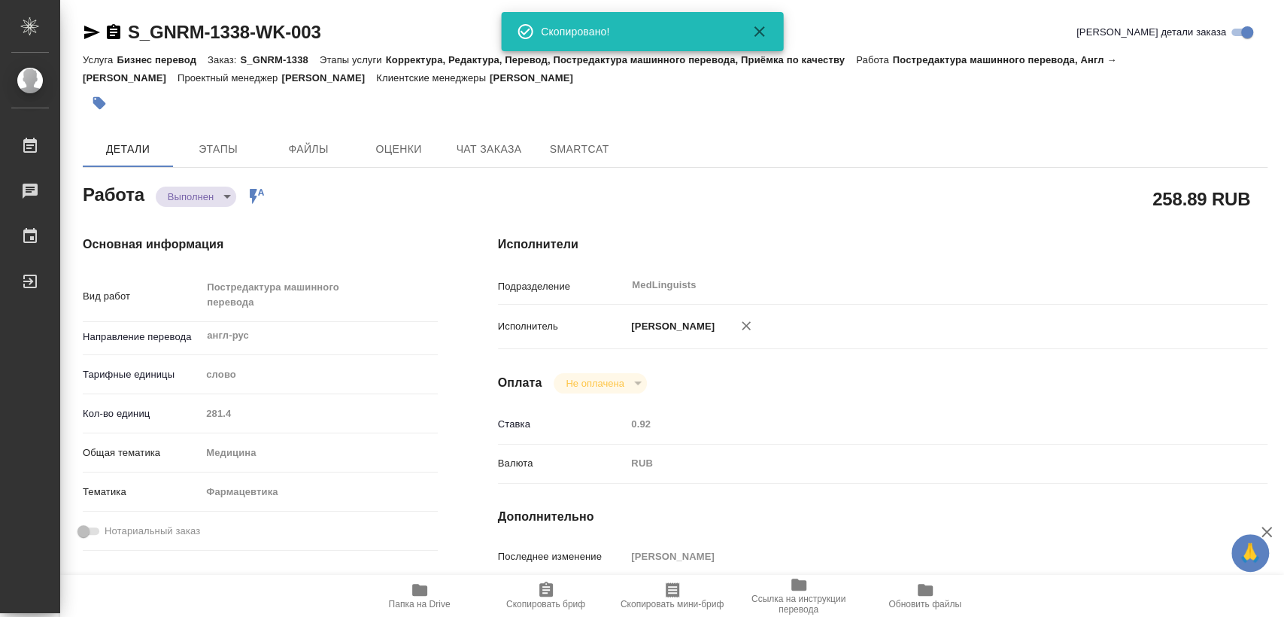
type textarea "x"
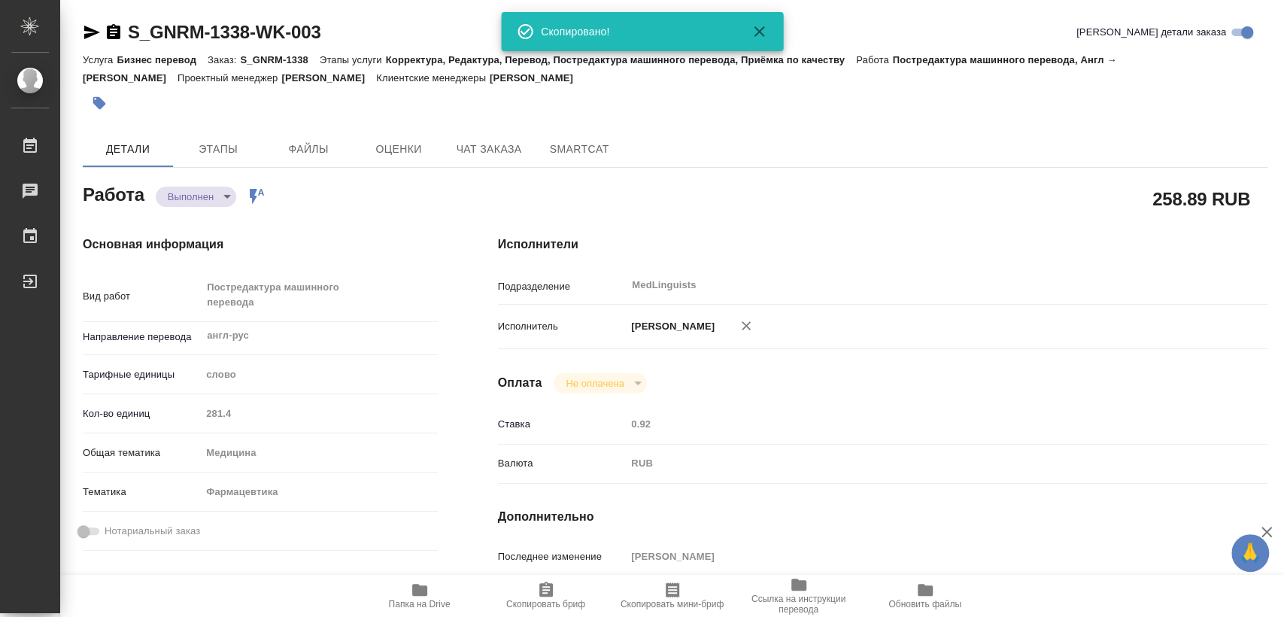
type textarea "x"
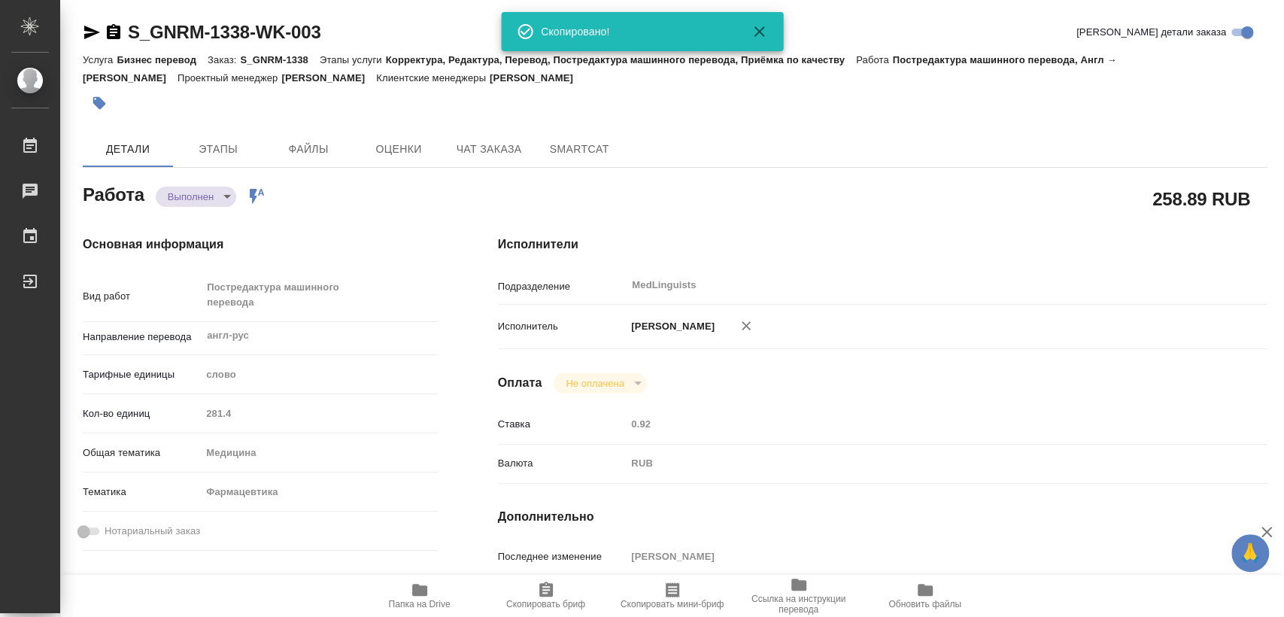
type textarea "x"
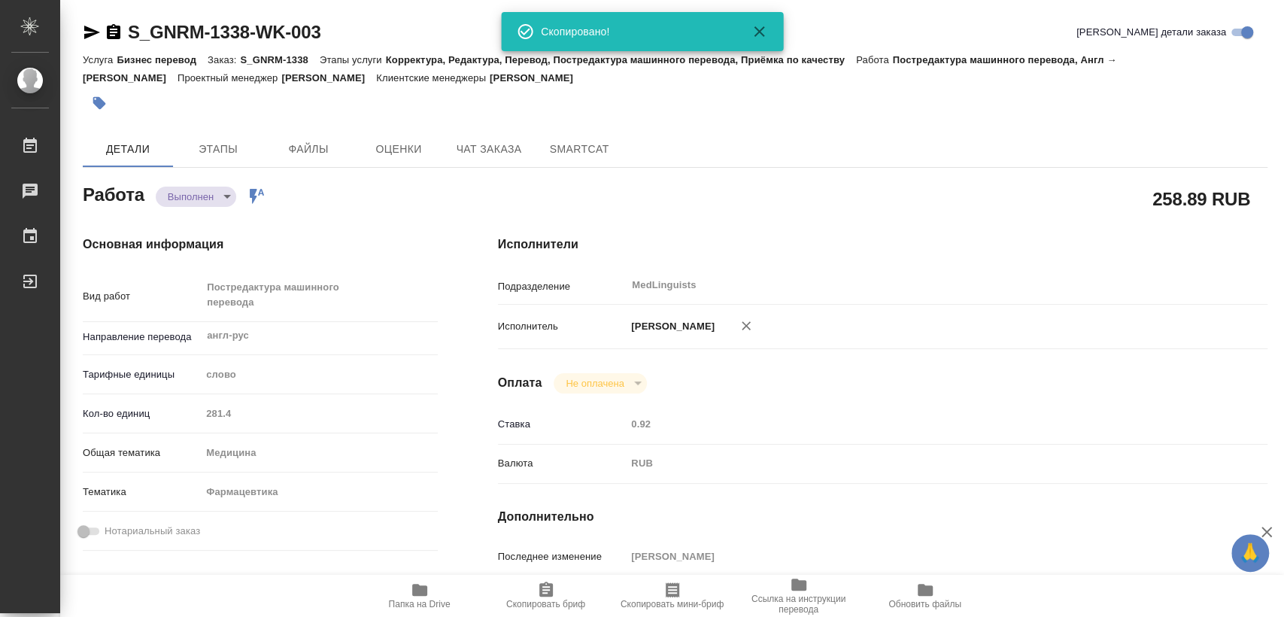
type textarea "x"
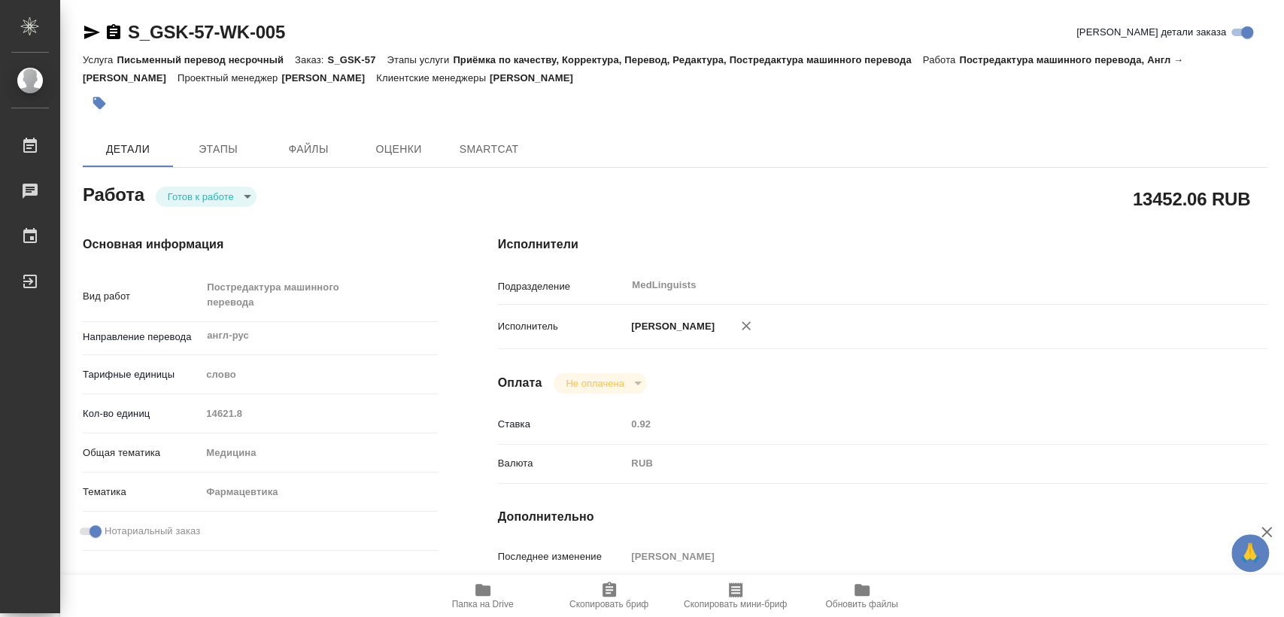
type textarea "x"
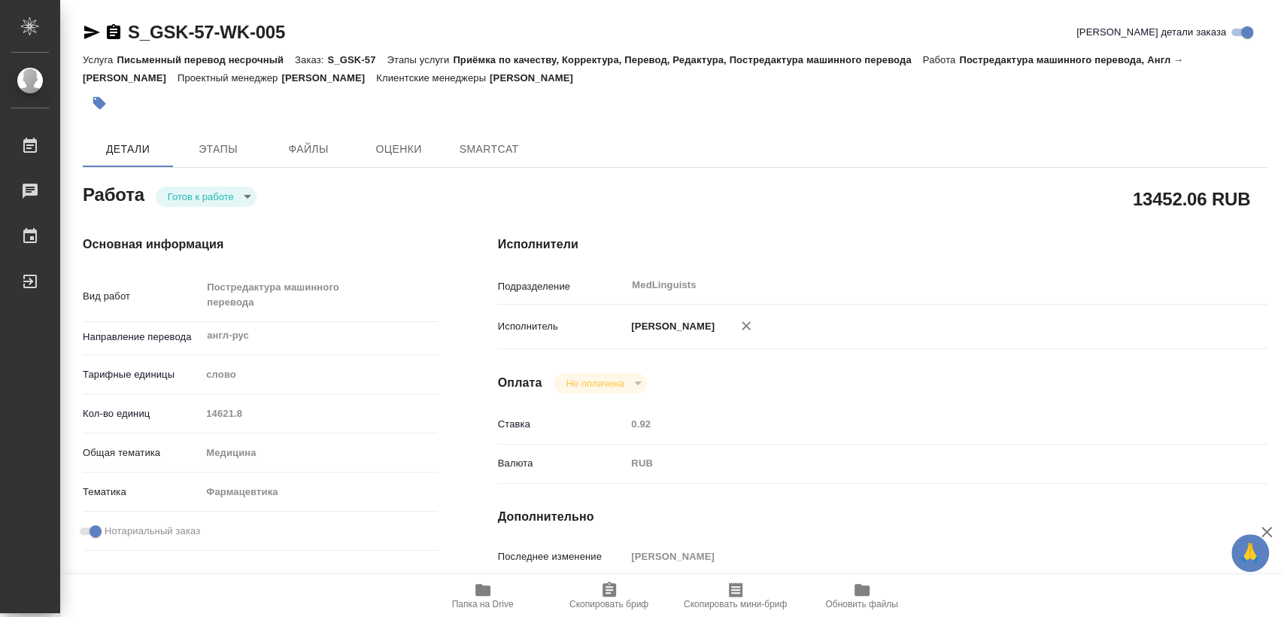
type textarea "x"
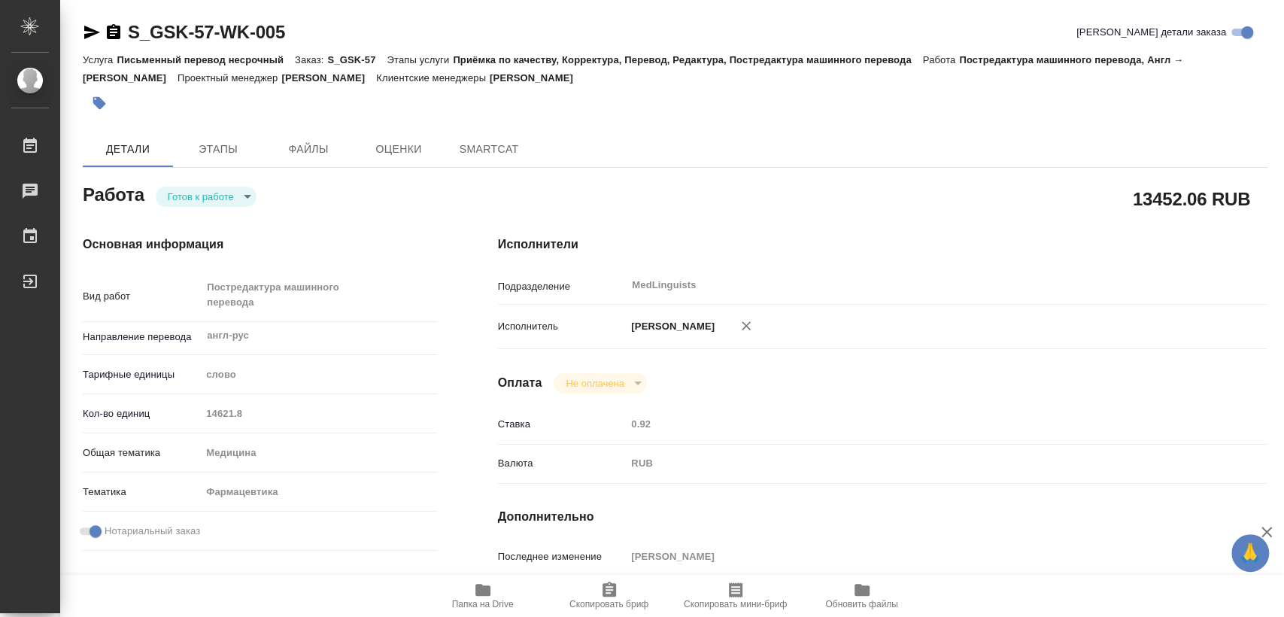
type textarea "x"
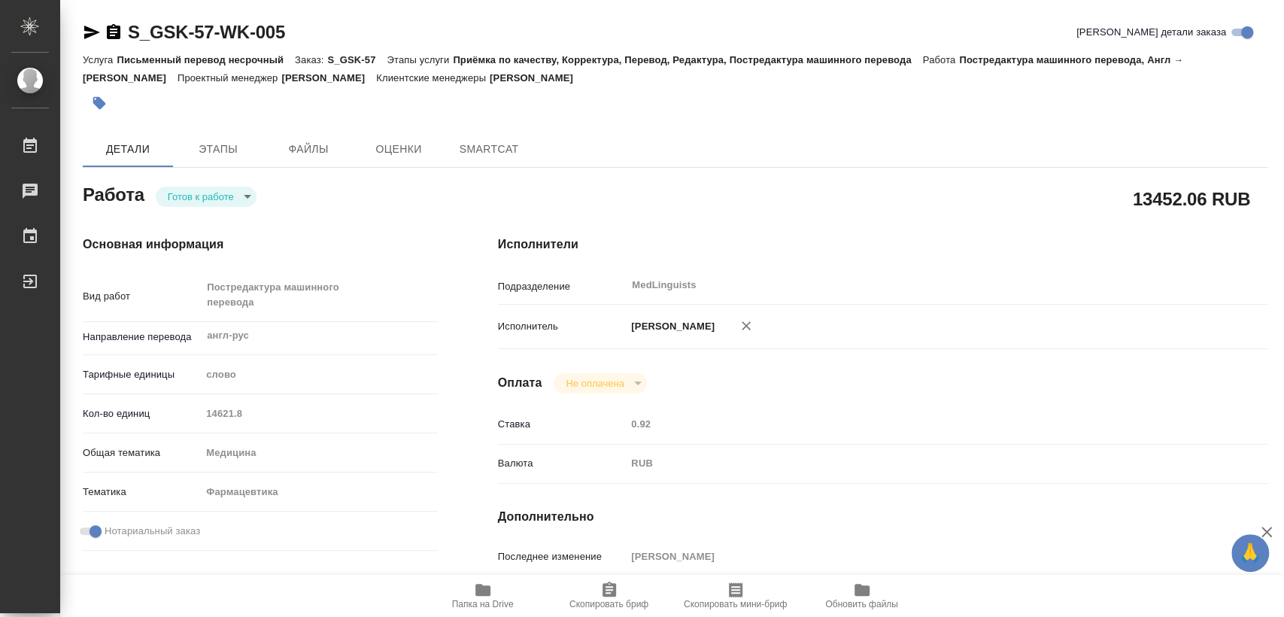
type textarea "x"
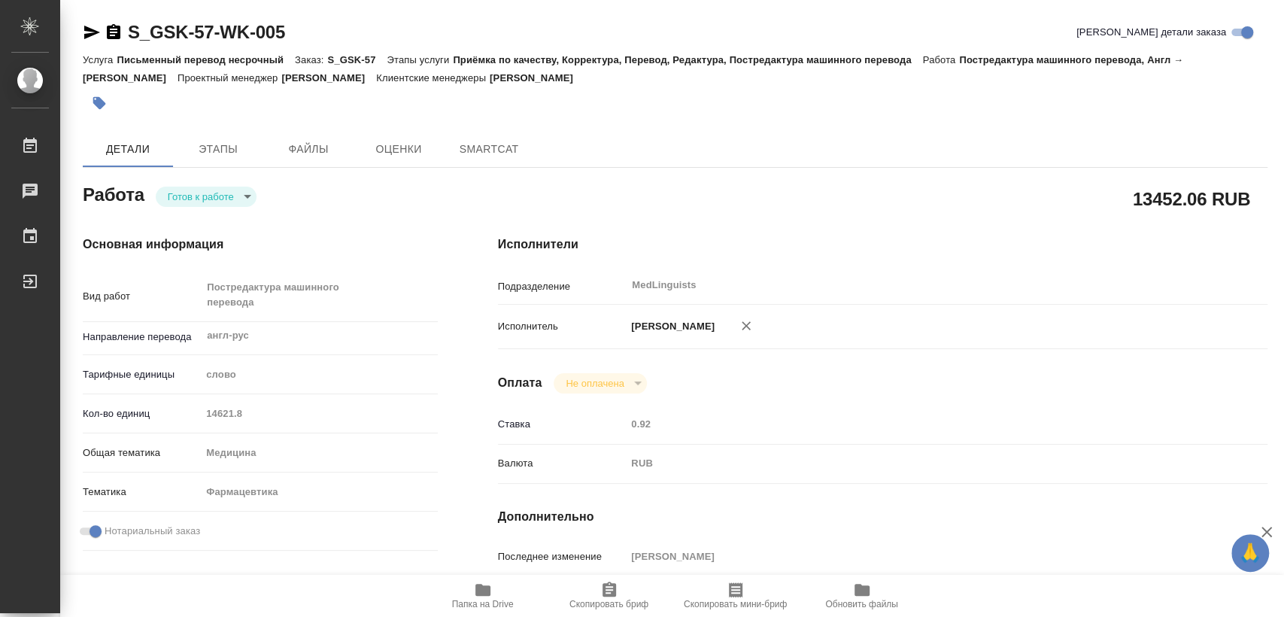
type textarea "x"
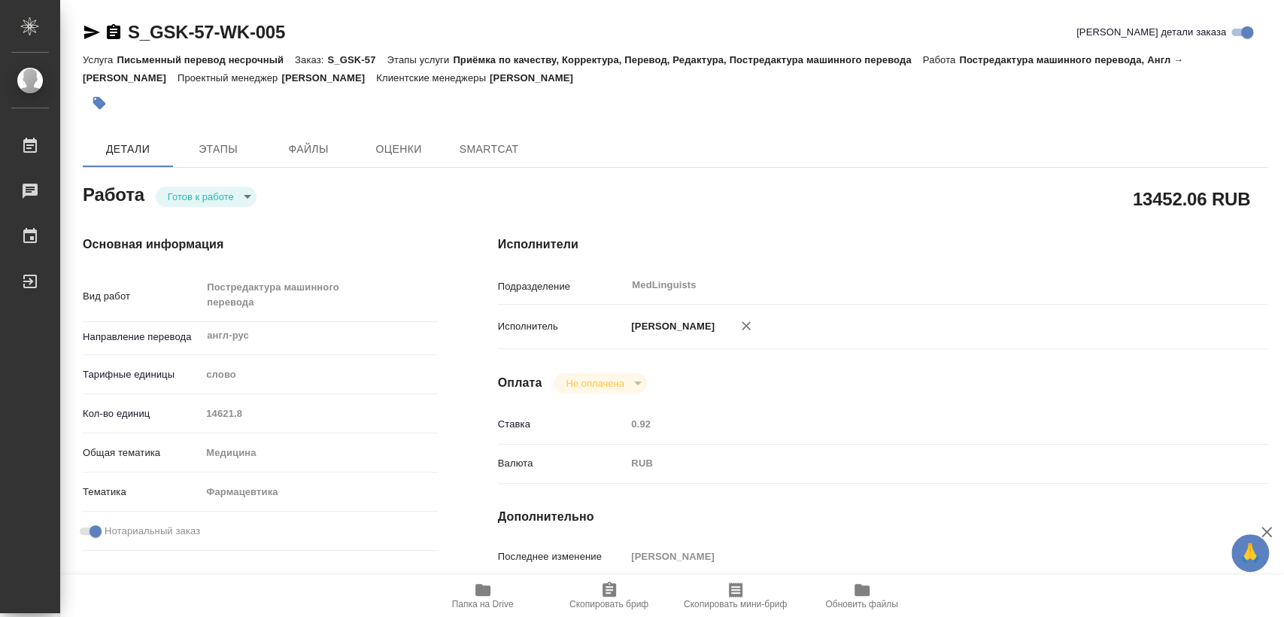
click at [111, 31] on icon "button" at bounding box center [114, 31] width 14 height 15
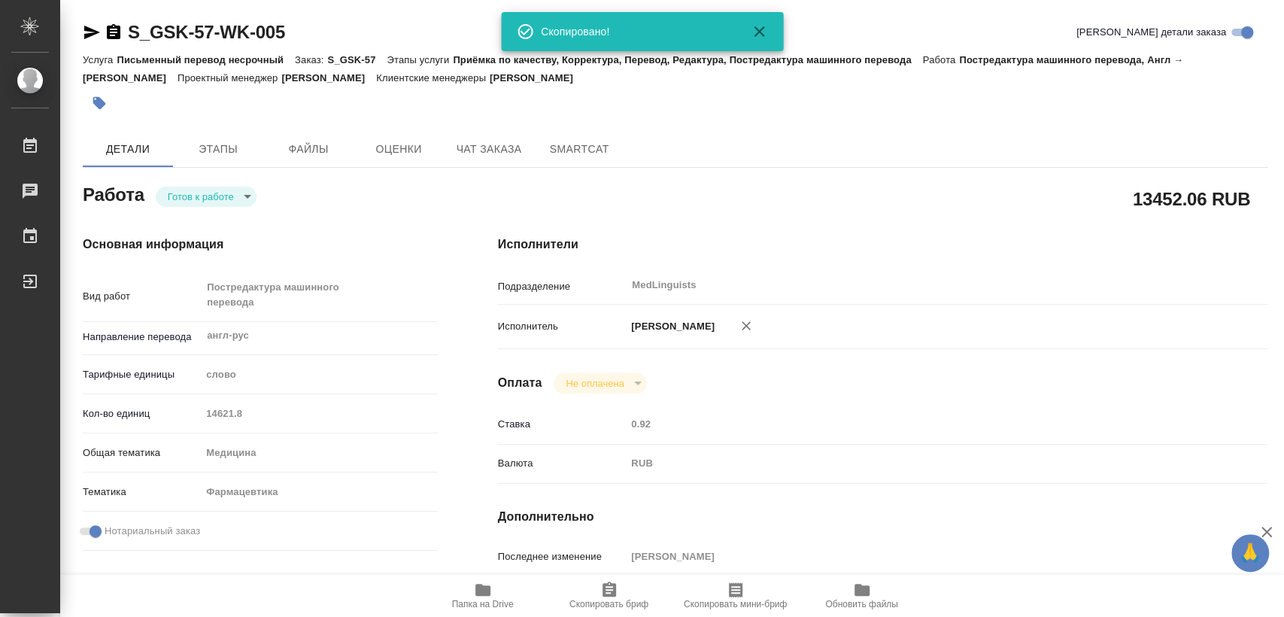
type textarea "x"
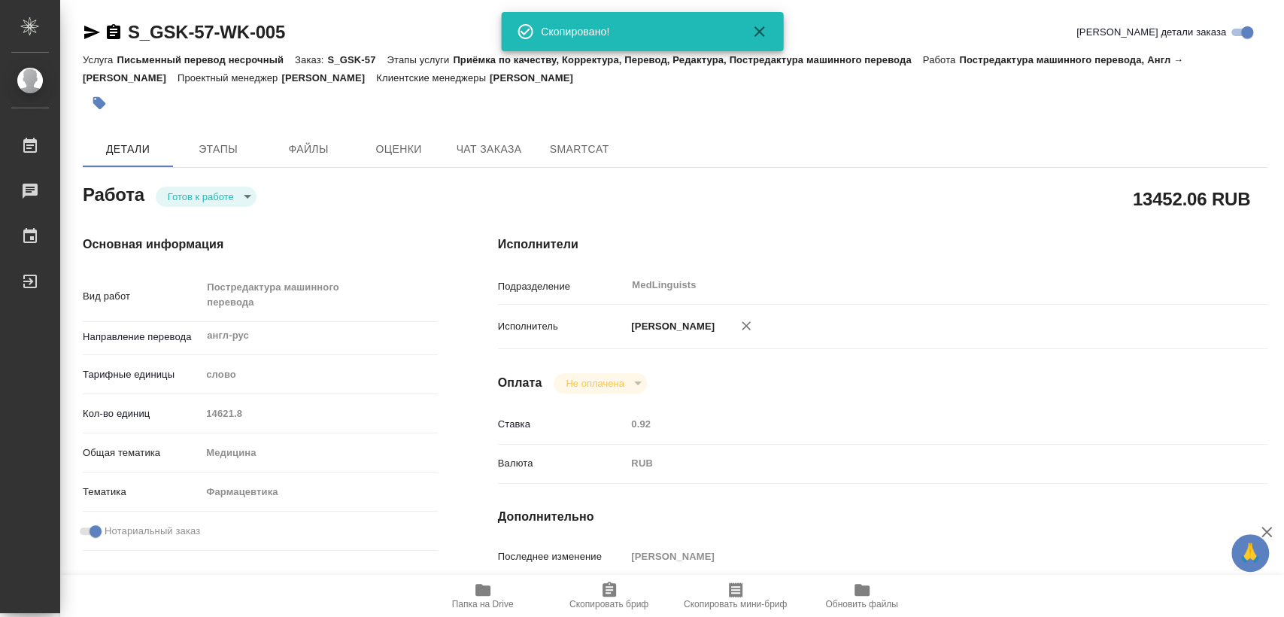
type textarea "x"
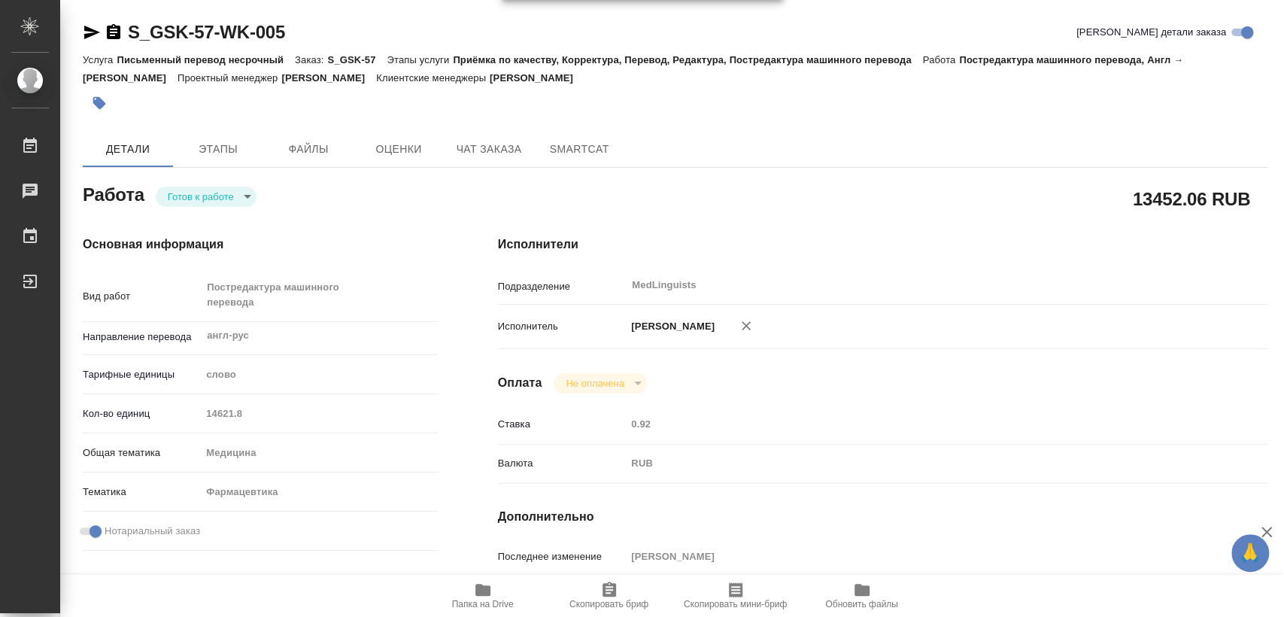
scroll to position [334, 0]
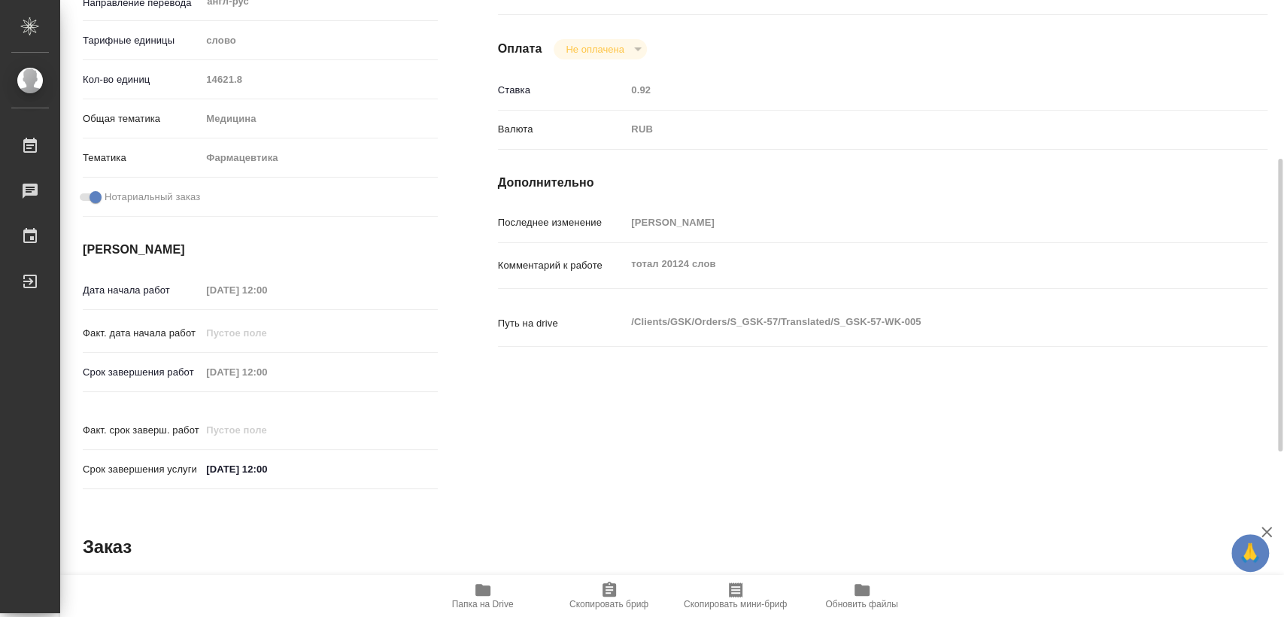
click at [154, 367] on div "Срок завершения работ 20.08.2025 12:00" at bounding box center [260, 372] width 355 height 26
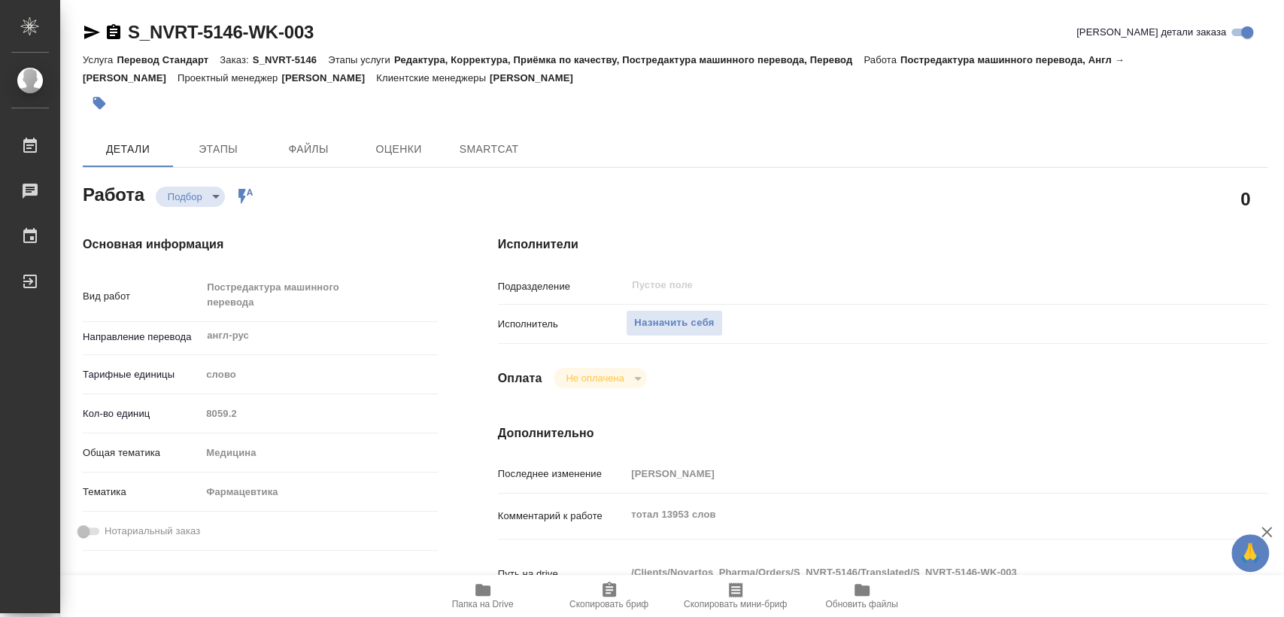
type textarea "x"
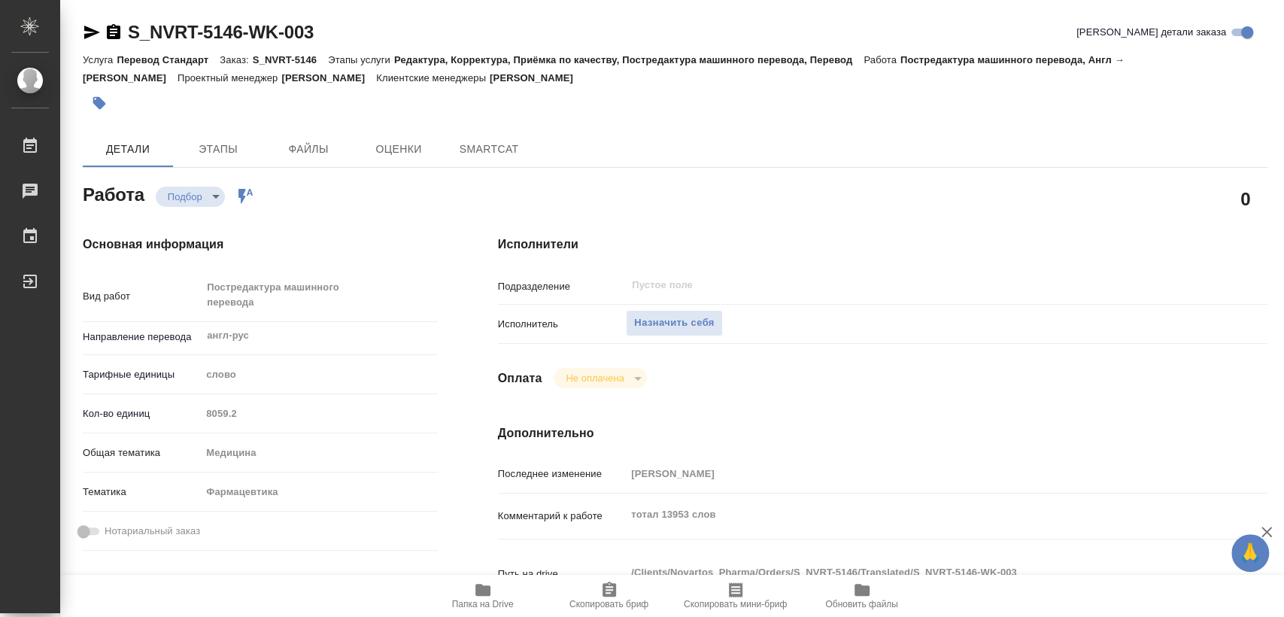
type textarea "x"
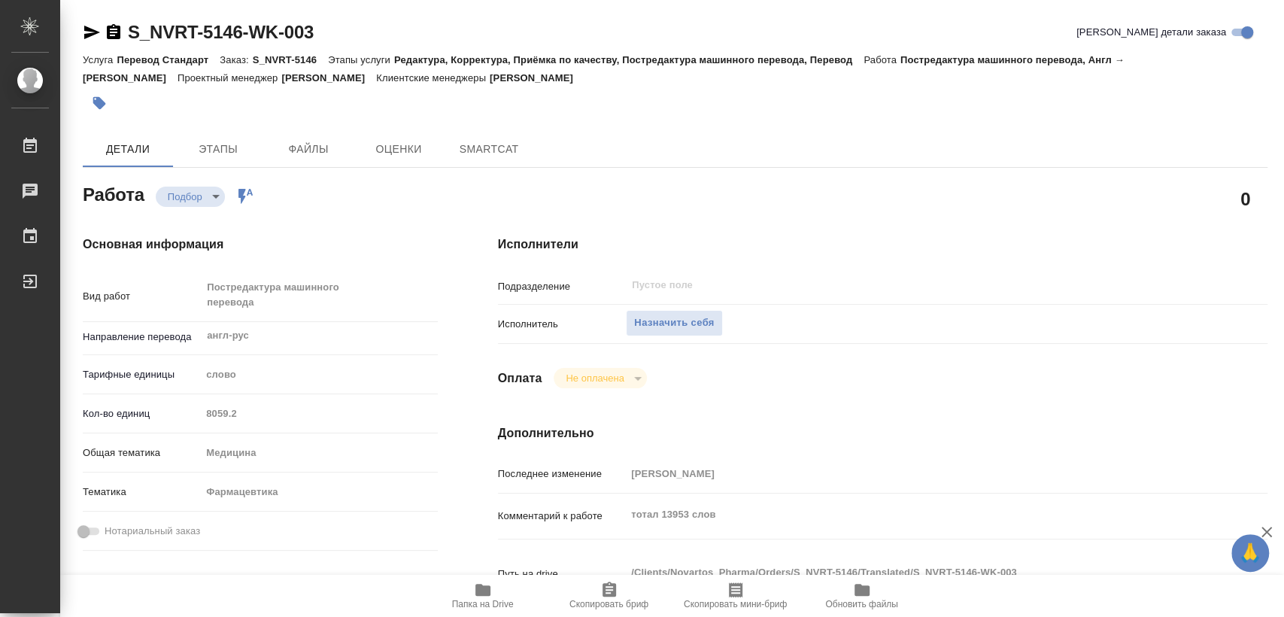
type textarea "x"
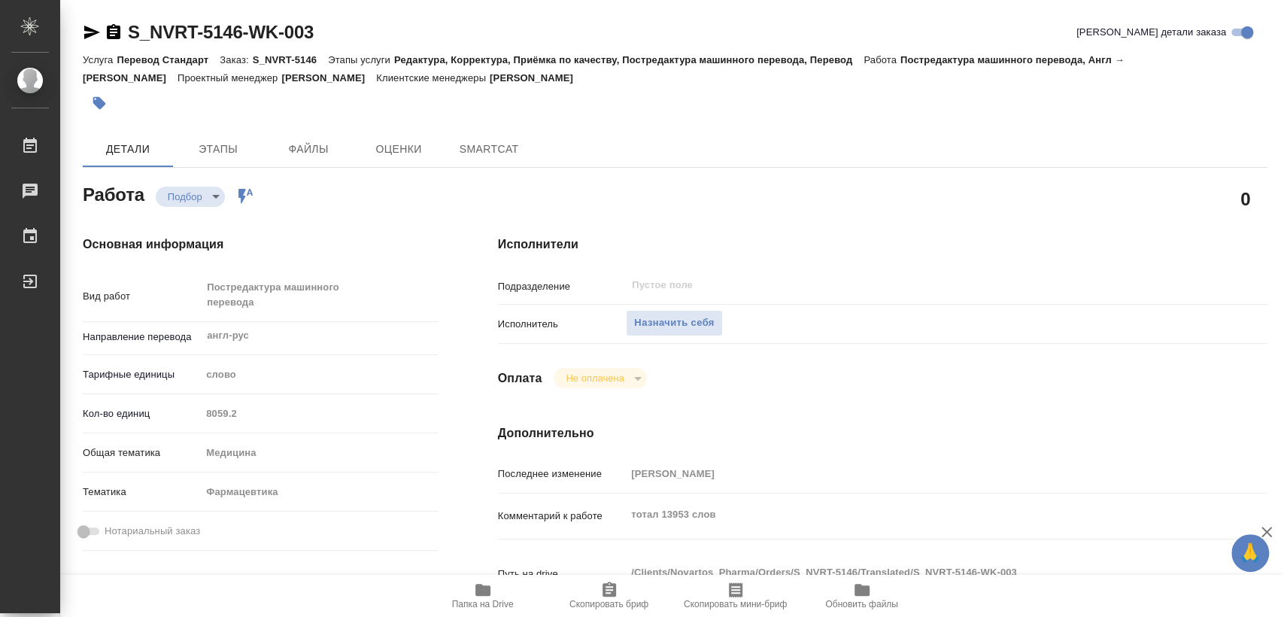
type textarea "x"
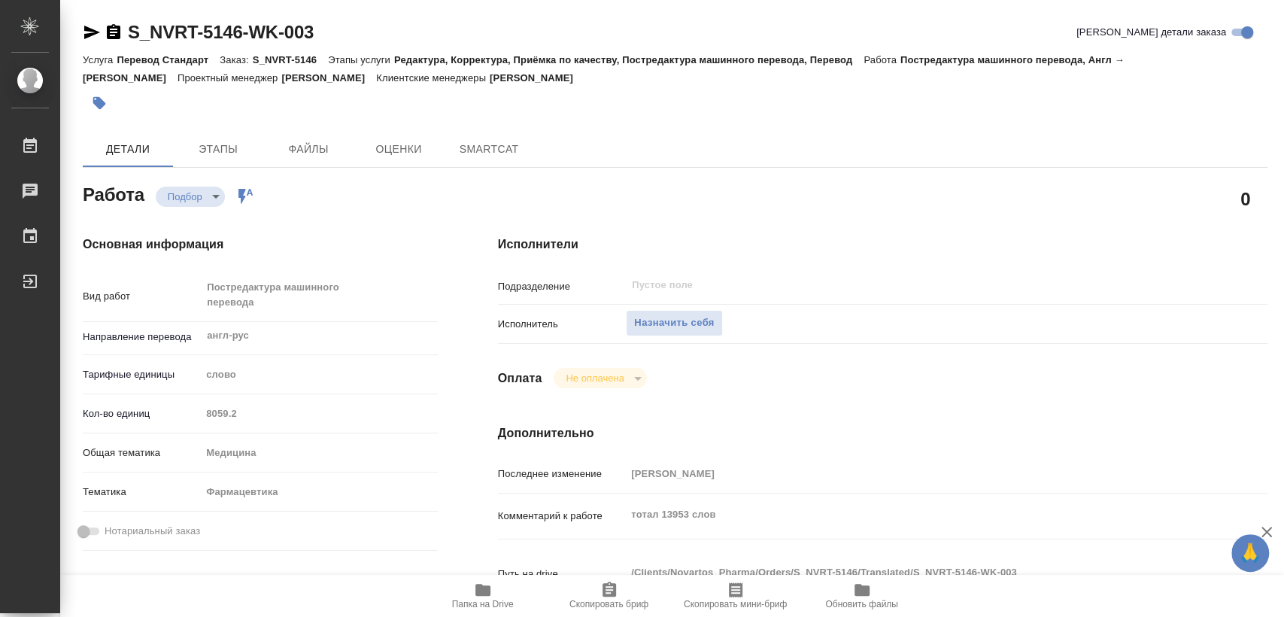
type textarea "x"
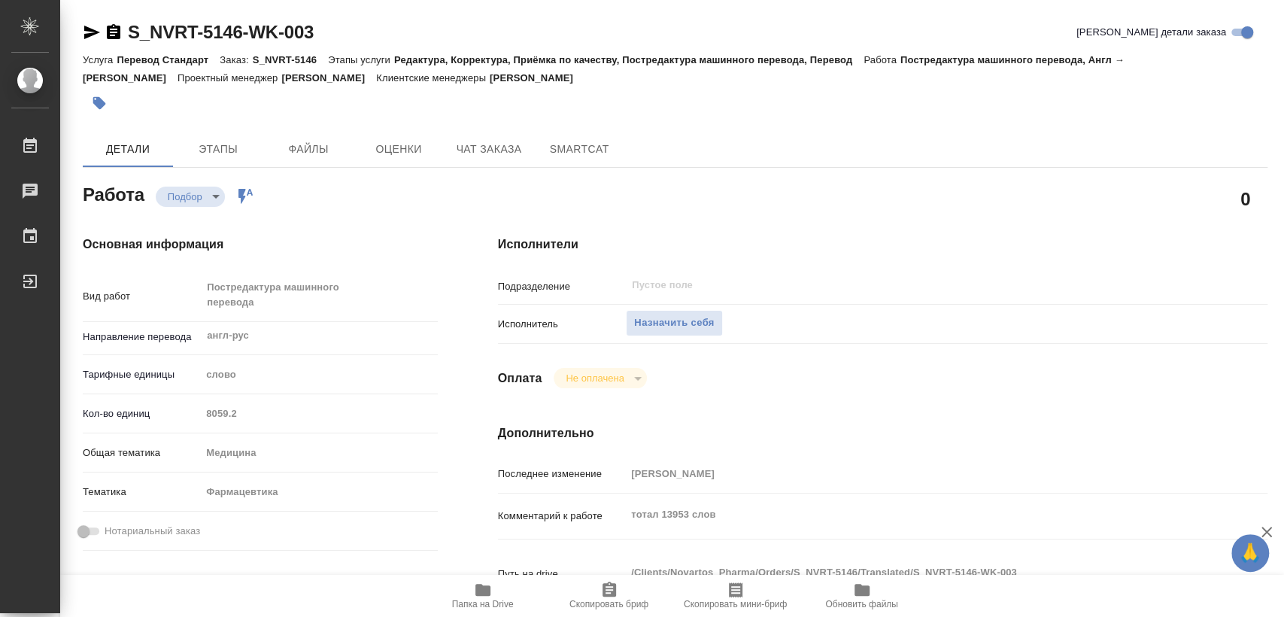
type textarea "x"
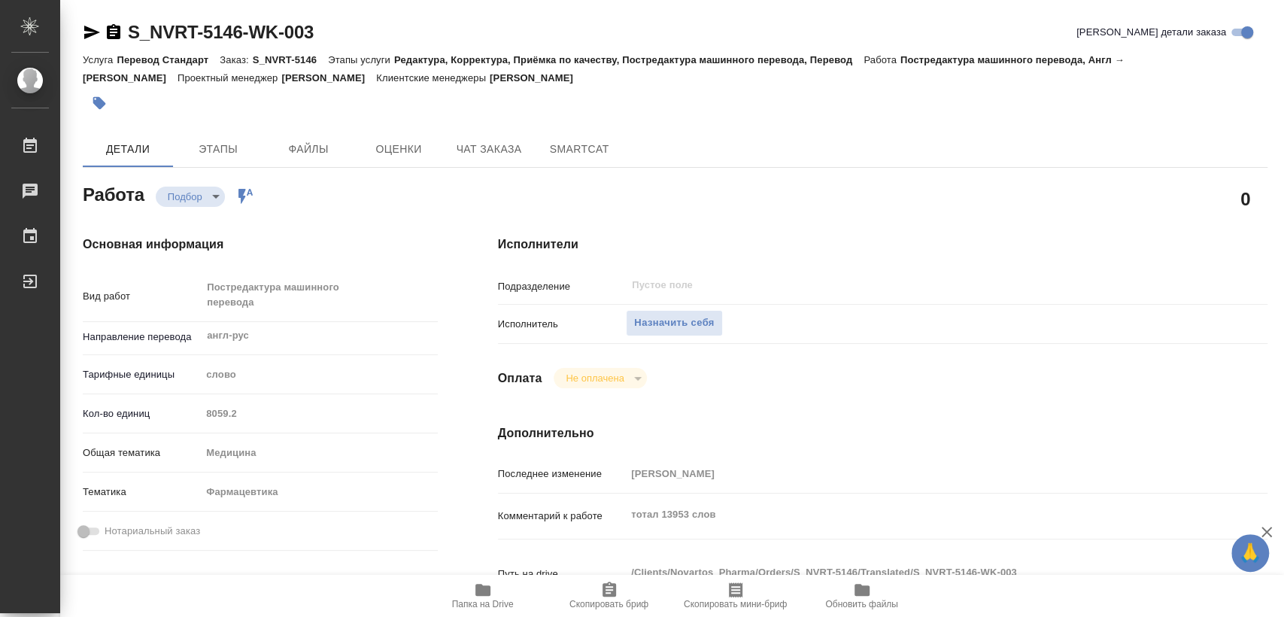
type textarea "x"
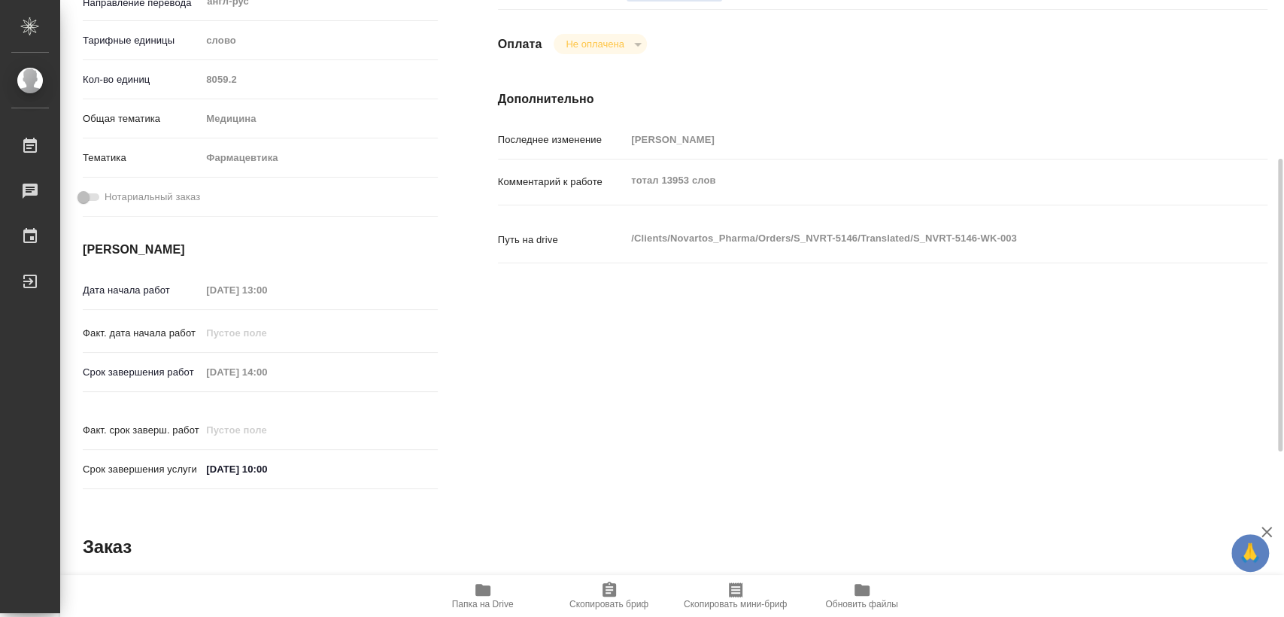
scroll to position [682, 0]
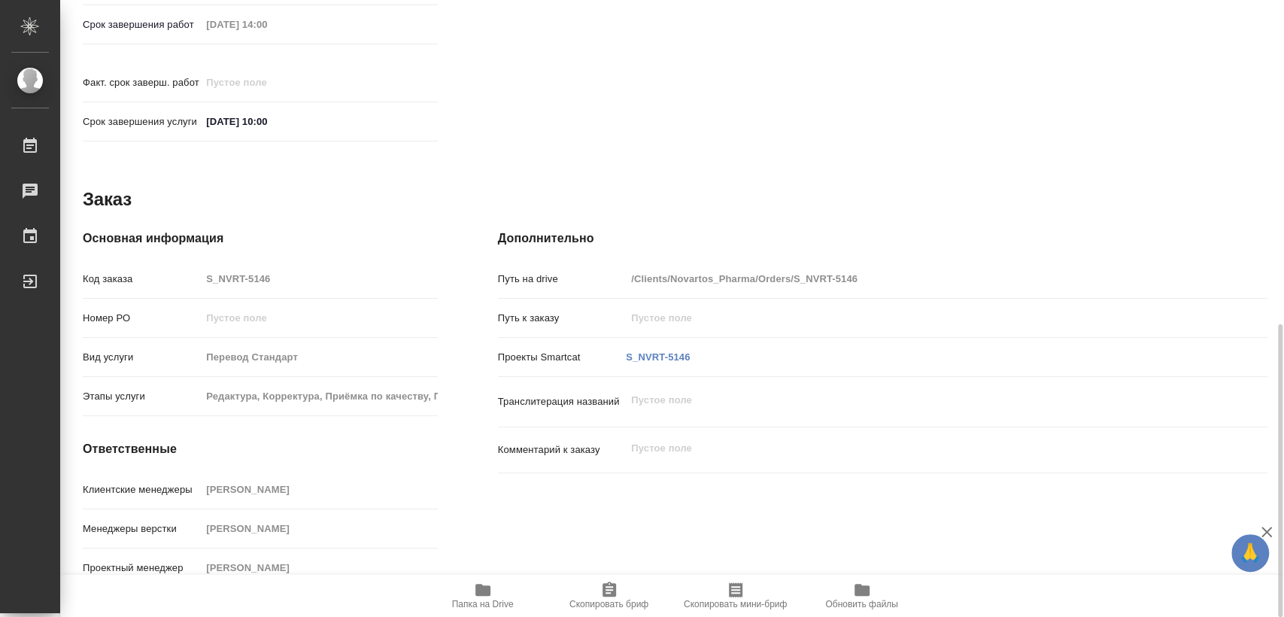
click at [477, 585] on icon "button" at bounding box center [483, 590] width 15 height 12
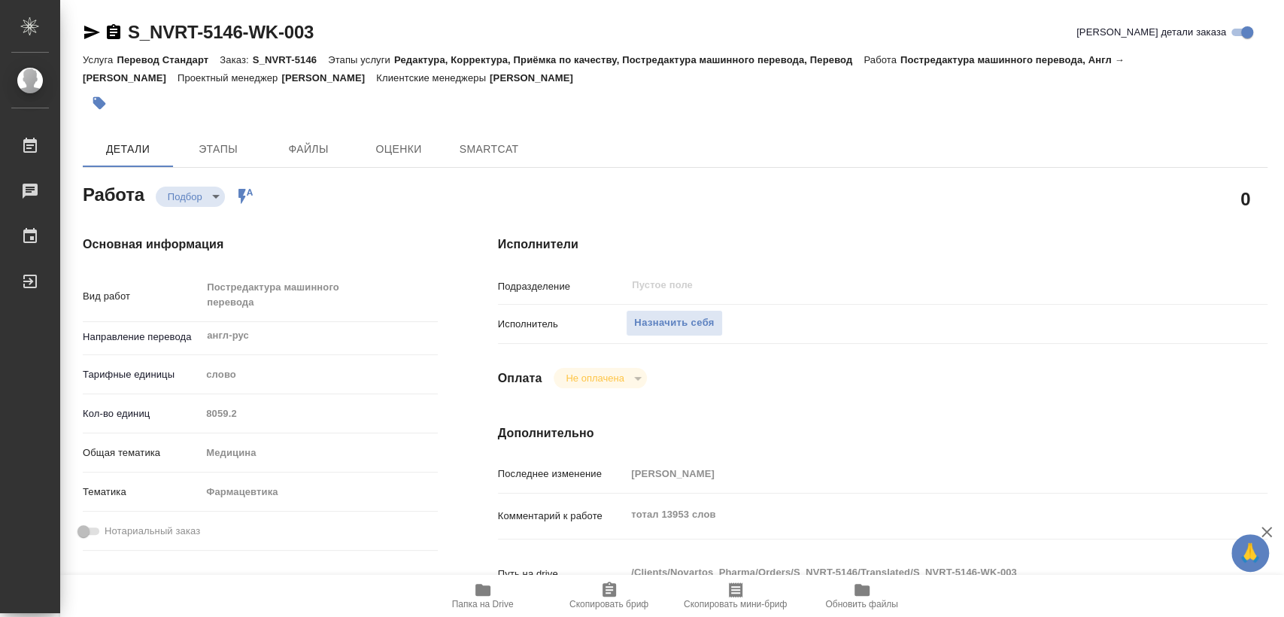
type textarea "x"
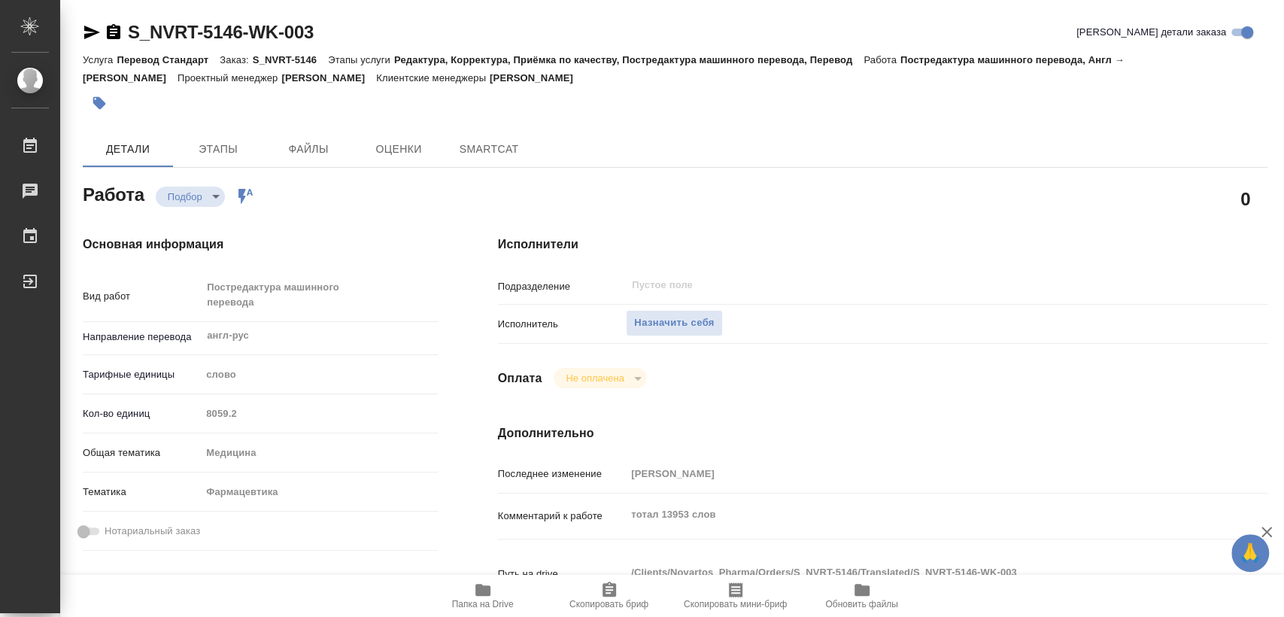
type textarea "x"
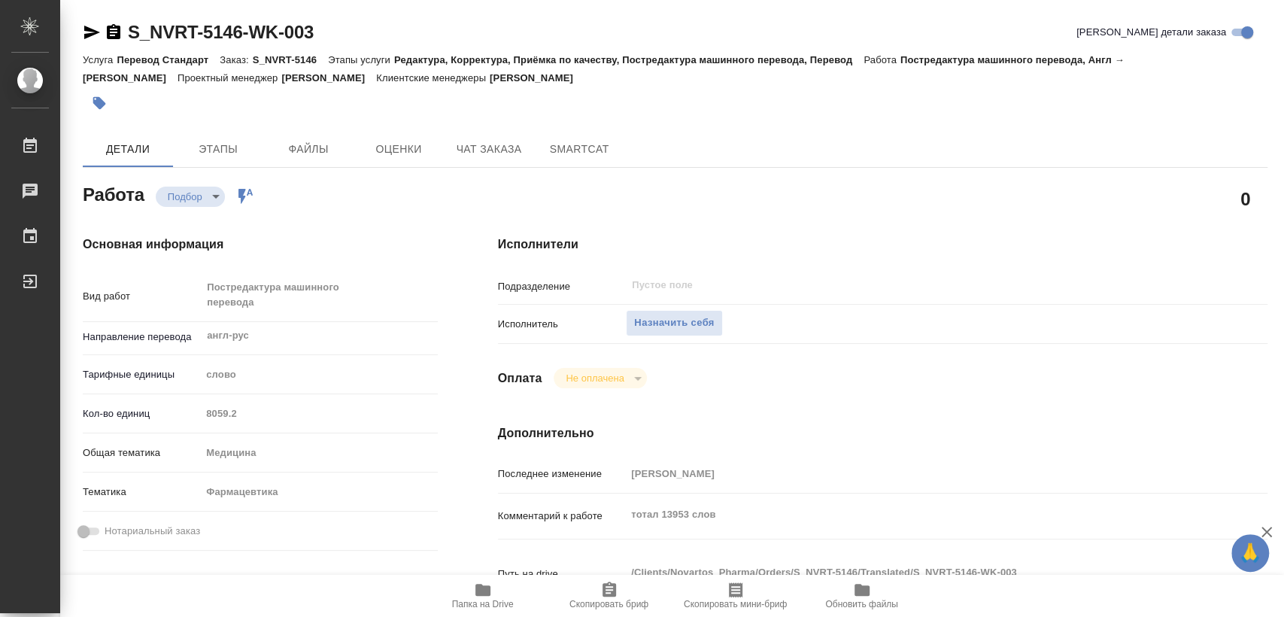
type textarea "x"
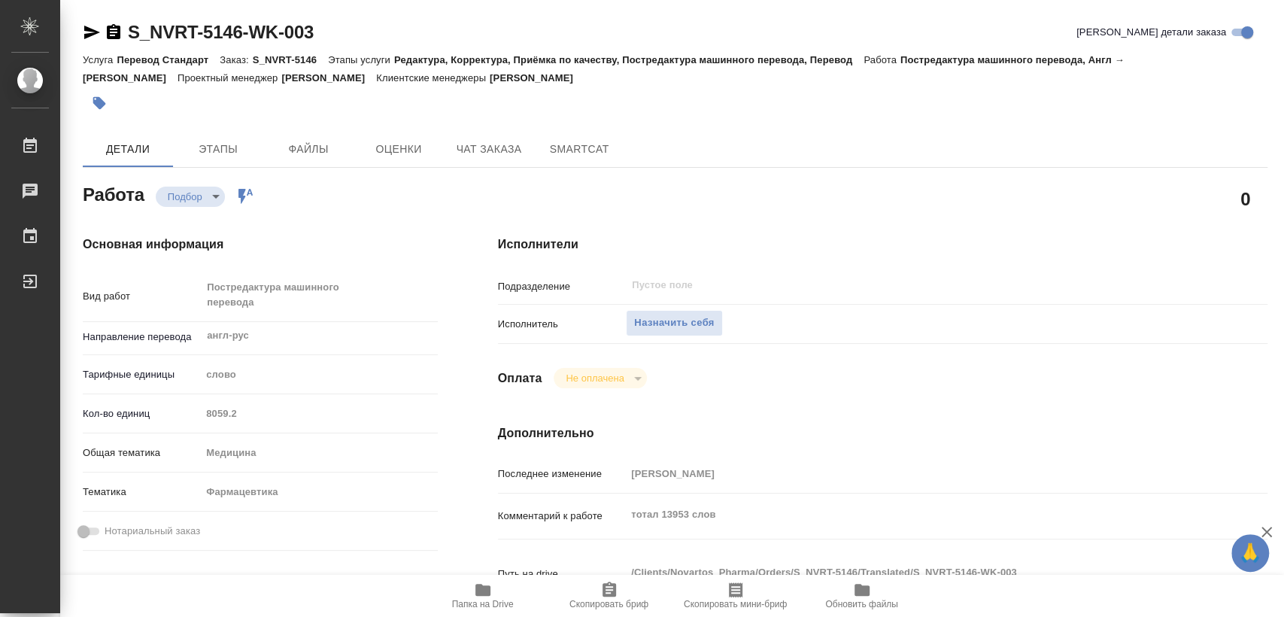
type textarea "x"
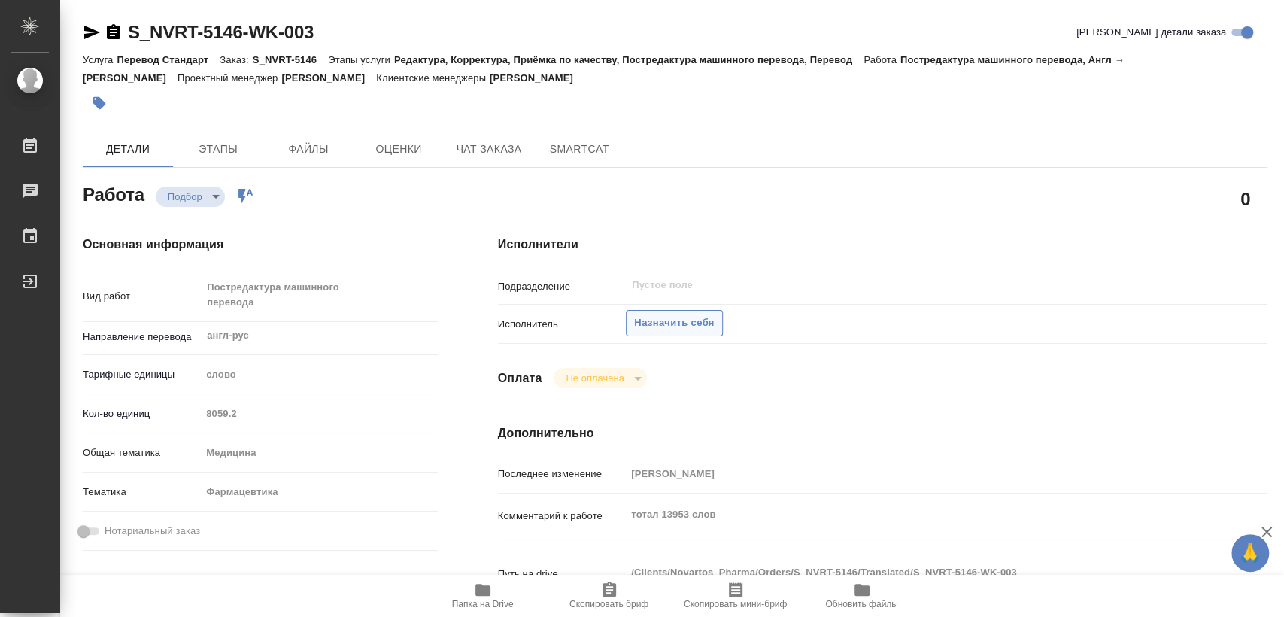
click at [683, 311] on button "Назначить себя" at bounding box center [674, 323] width 96 height 26
click at [114, 32] on icon "button" at bounding box center [114, 32] width 18 height 18
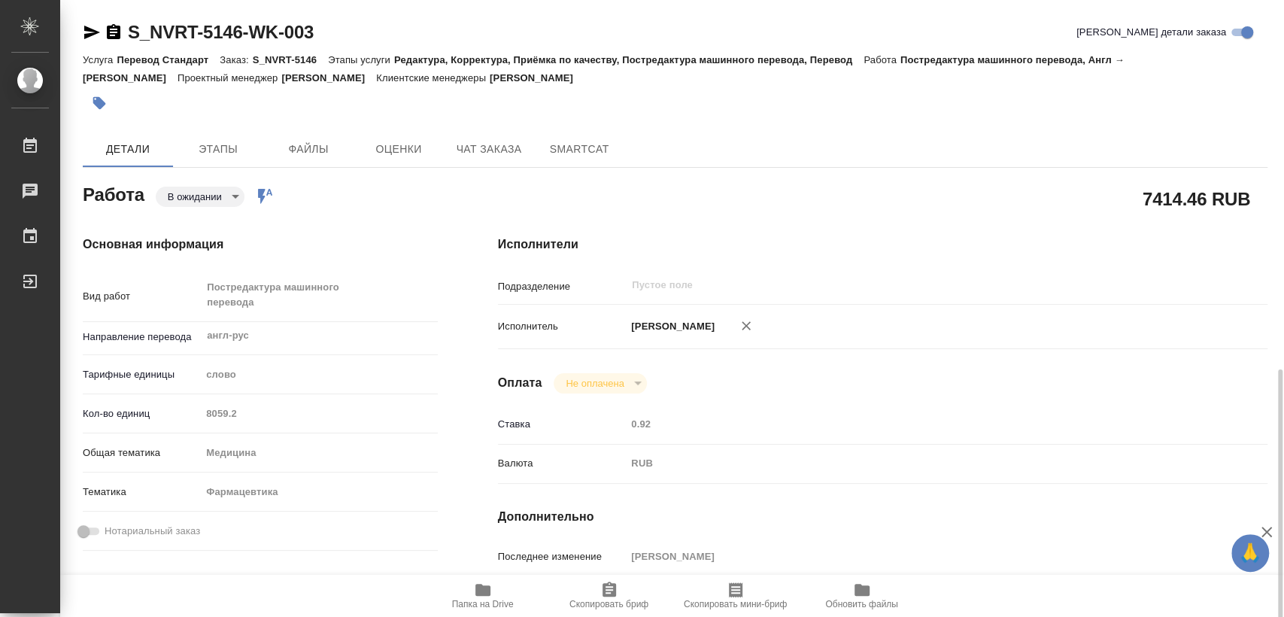
scroll to position [251, 0]
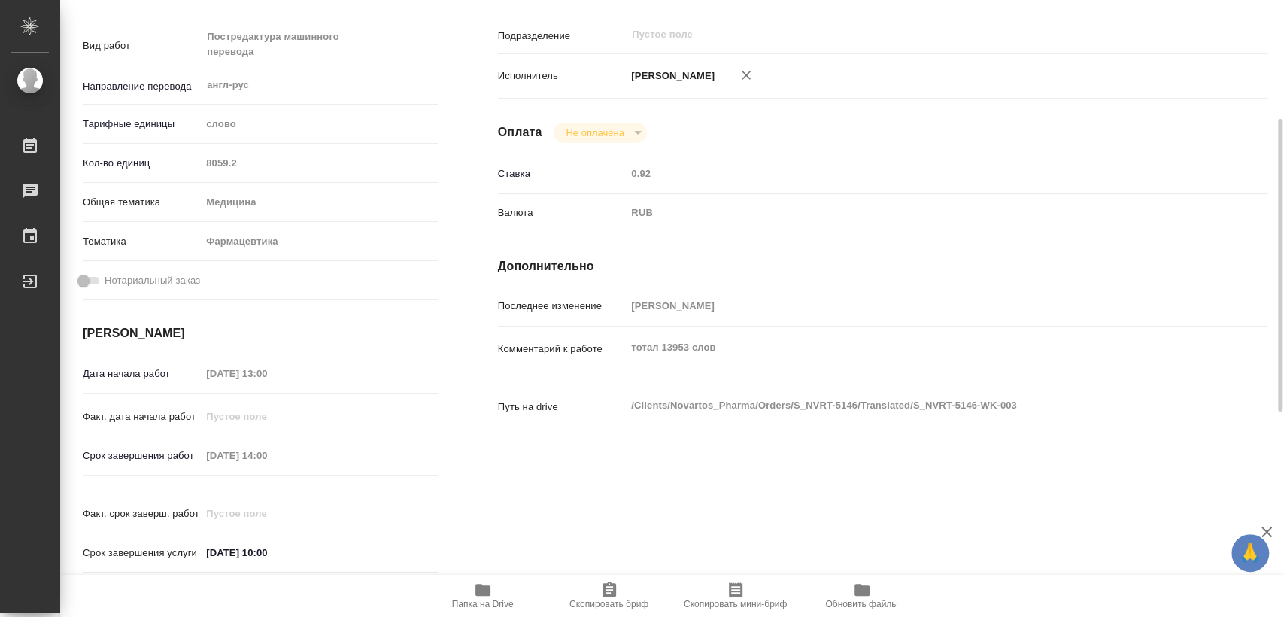
click at [144, 427] on div "Дата начала работ [DATE] 13:00 Факт. дата начала работ Срок завершения работ [D…" at bounding box center [260, 471] width 355 height 222
